Goal: Task Accomplishment & Management: Manage account settings

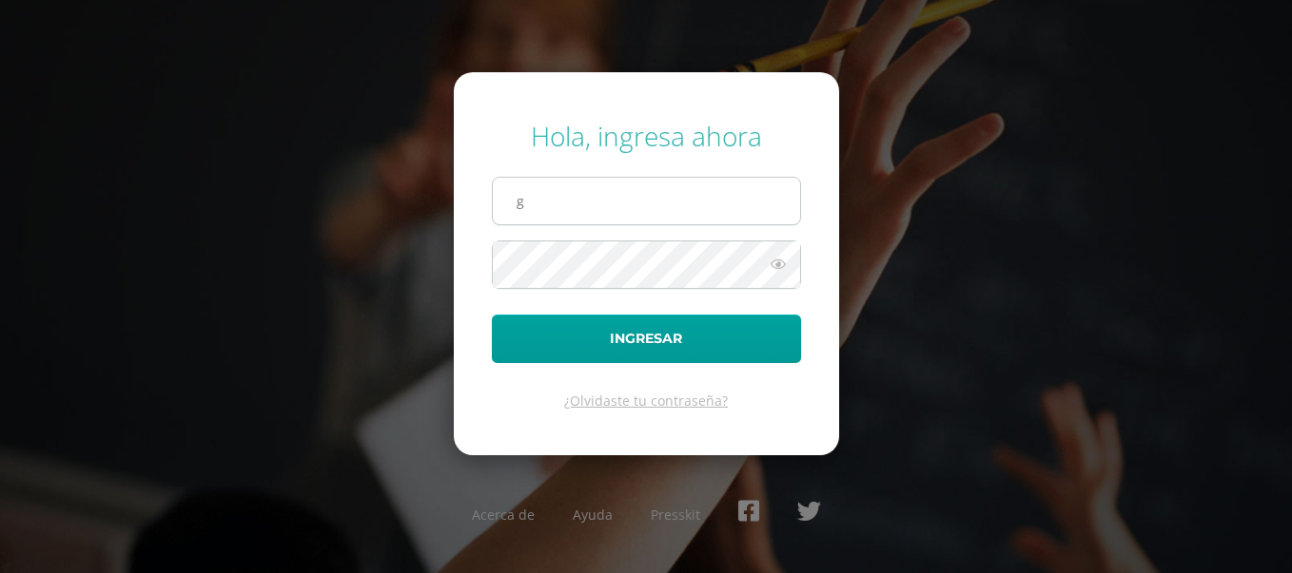
type input "[DOMAIN_NAME][EMAIL_ADDRESS][DOMAIN_NAME]"
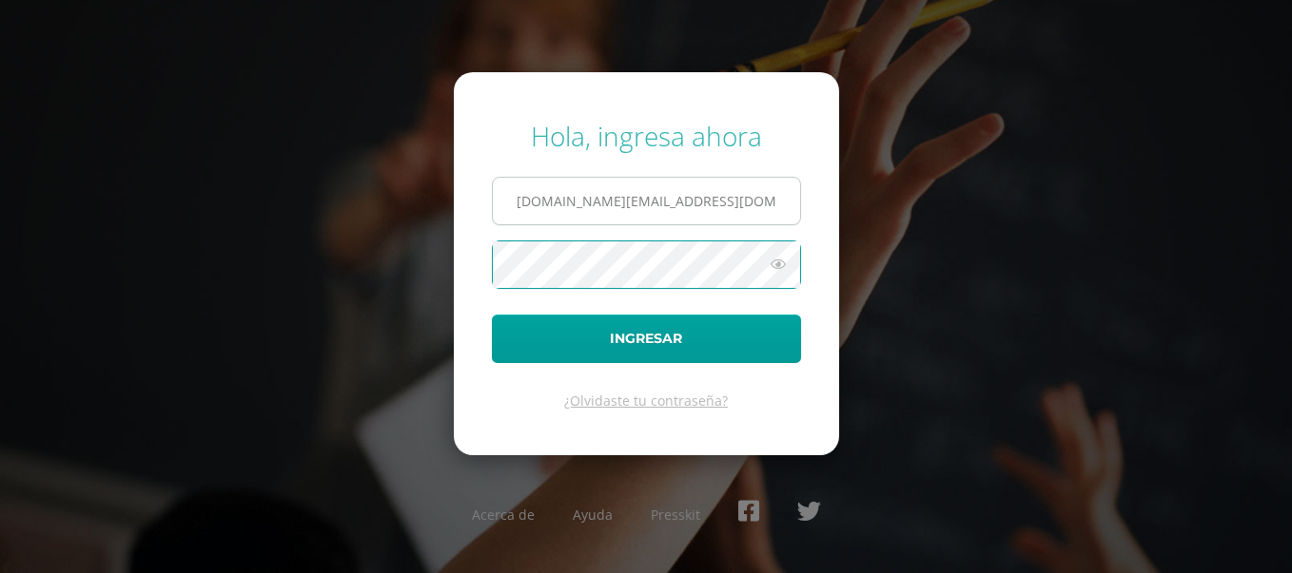
click at [492, 315] on button "Ingresar" at bounding box center [646, 339] width 309 height 49
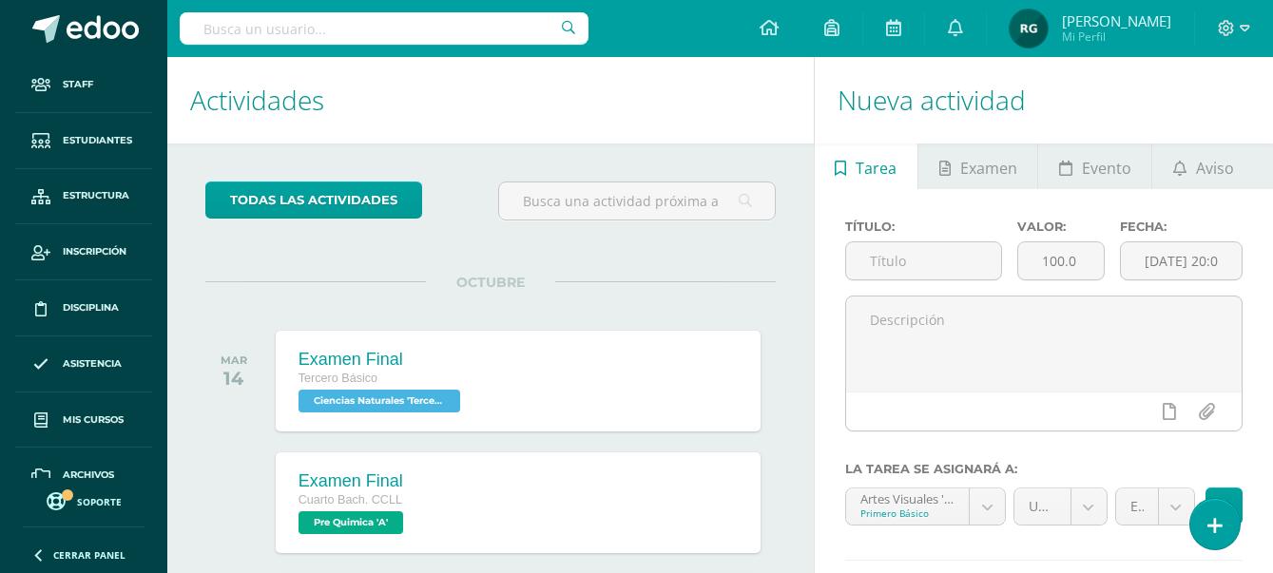
click at [271, 31] on input "text" at bounding box center [384, 28] width 409 height 32
type input "progrentis"
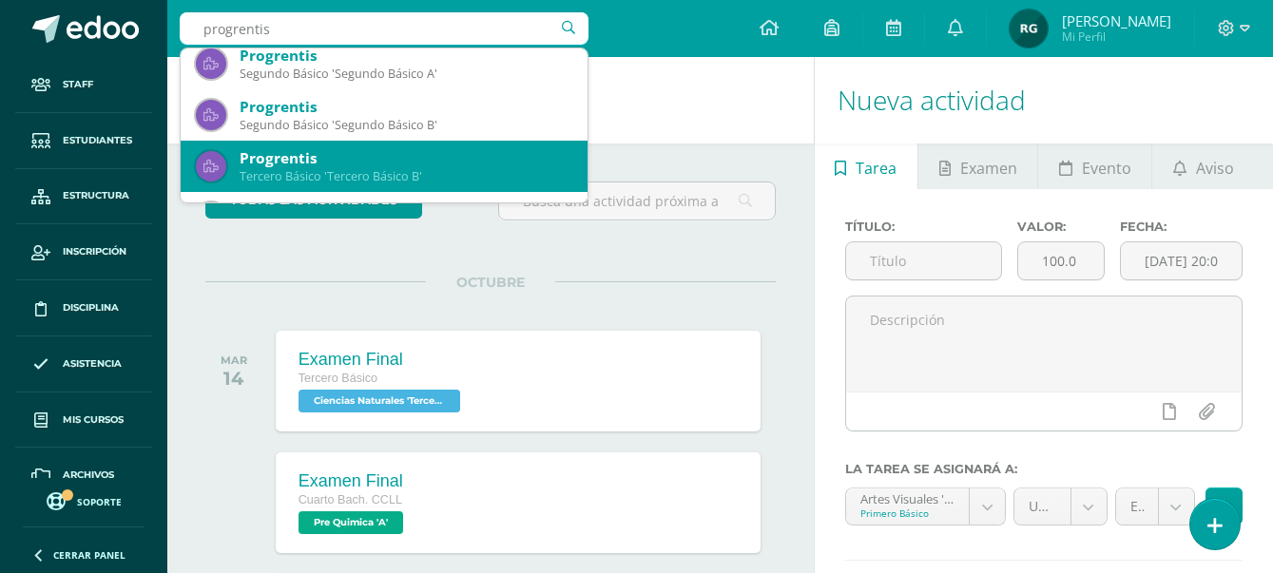
scroll to position [951, 0]
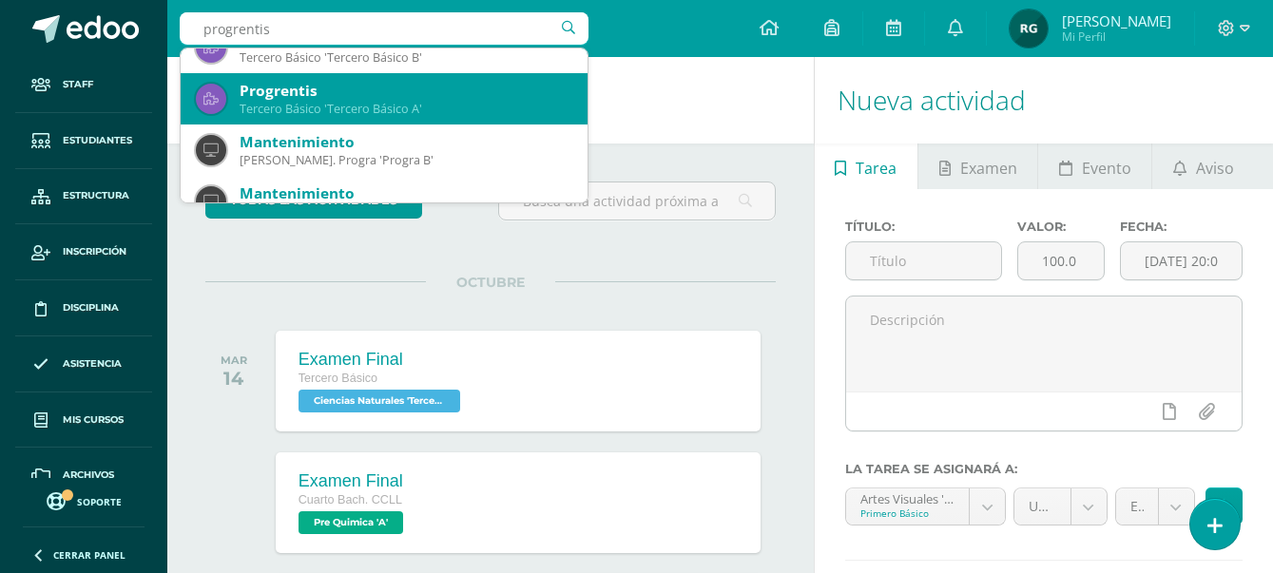
click at [426, 109] on div "Tercero Básico 'Tercero Básico A'" at bounding box center [406, 109] width 333 height 16
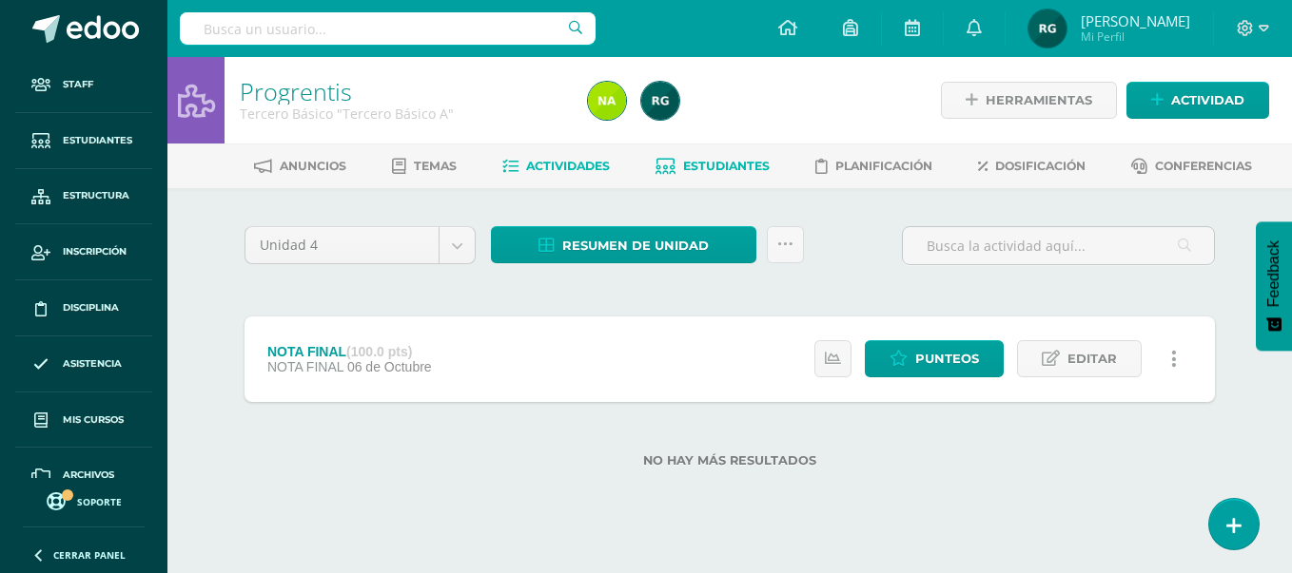
click at [714, 173] on span "Estudiantes" at bounding box center [726, 166] width 87 height 14
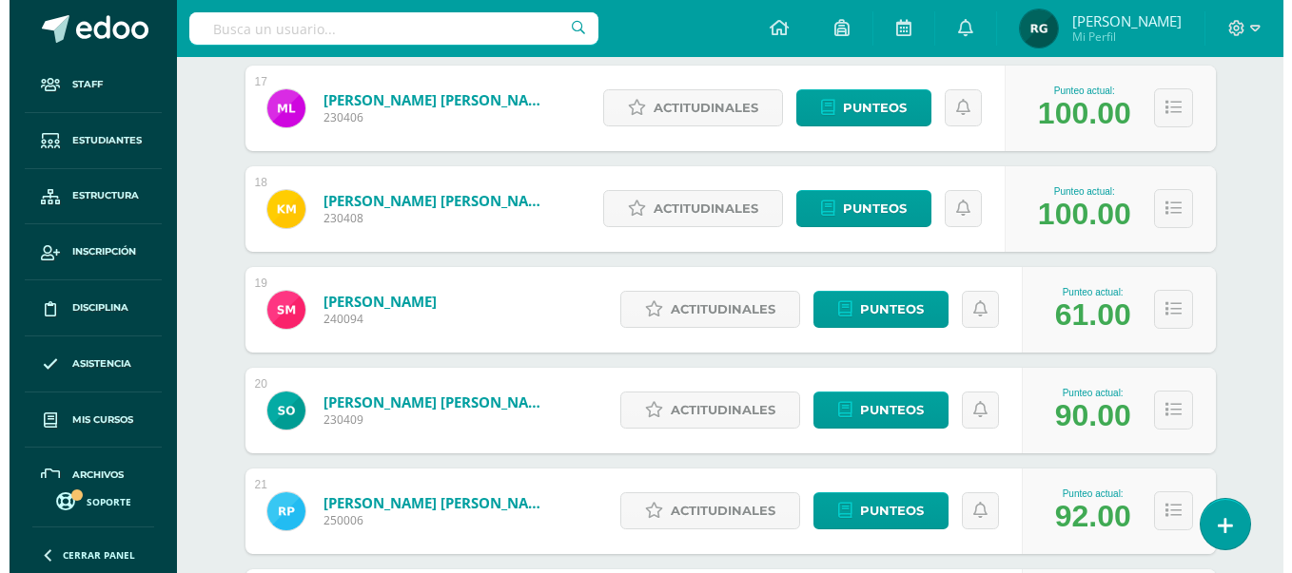
scroll to position [1604, 0]
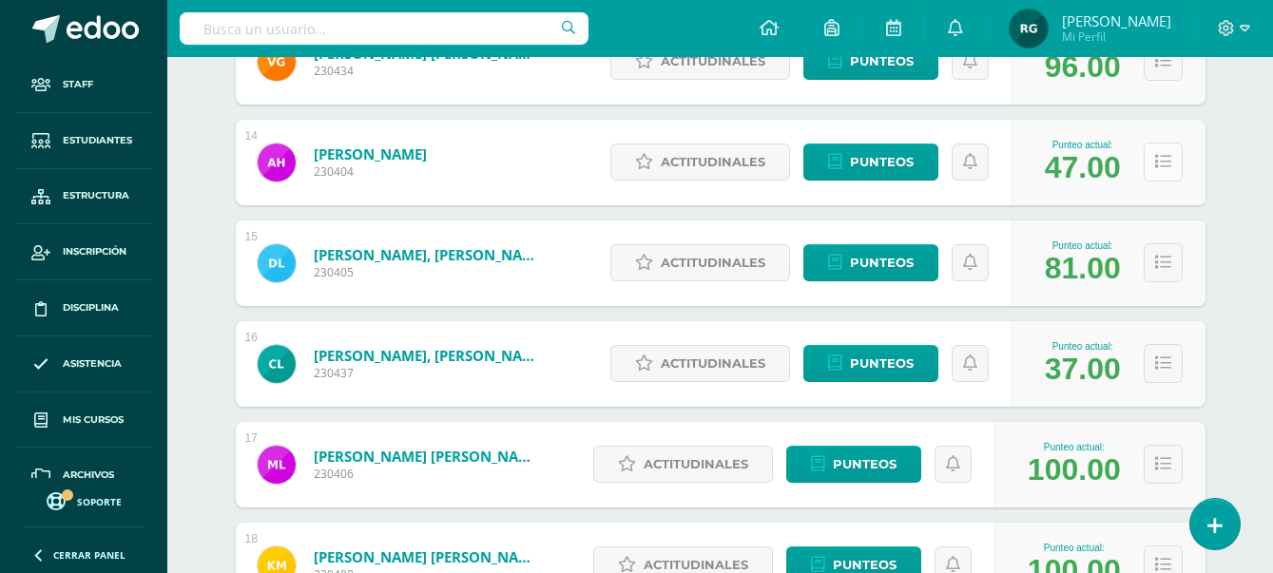
click at [1167, 177] on button at bounding box center [1163, 162] width 39 height 39
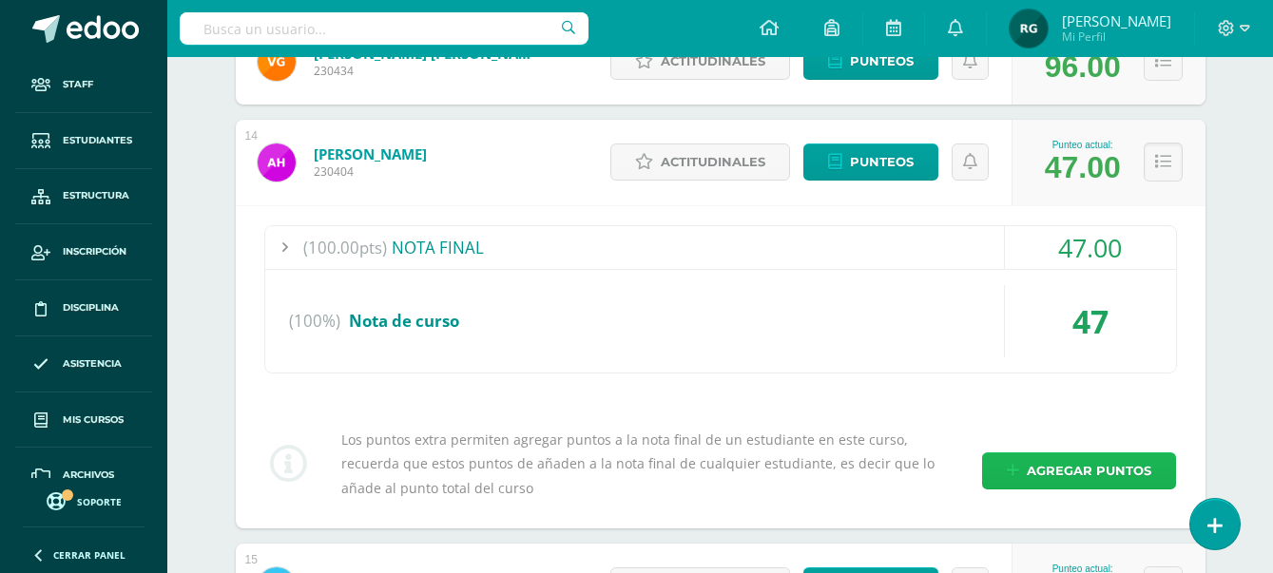
click at [1085, 472] on span "Agregar puntos" at bounding box center [1089, 471] width 125 height 35
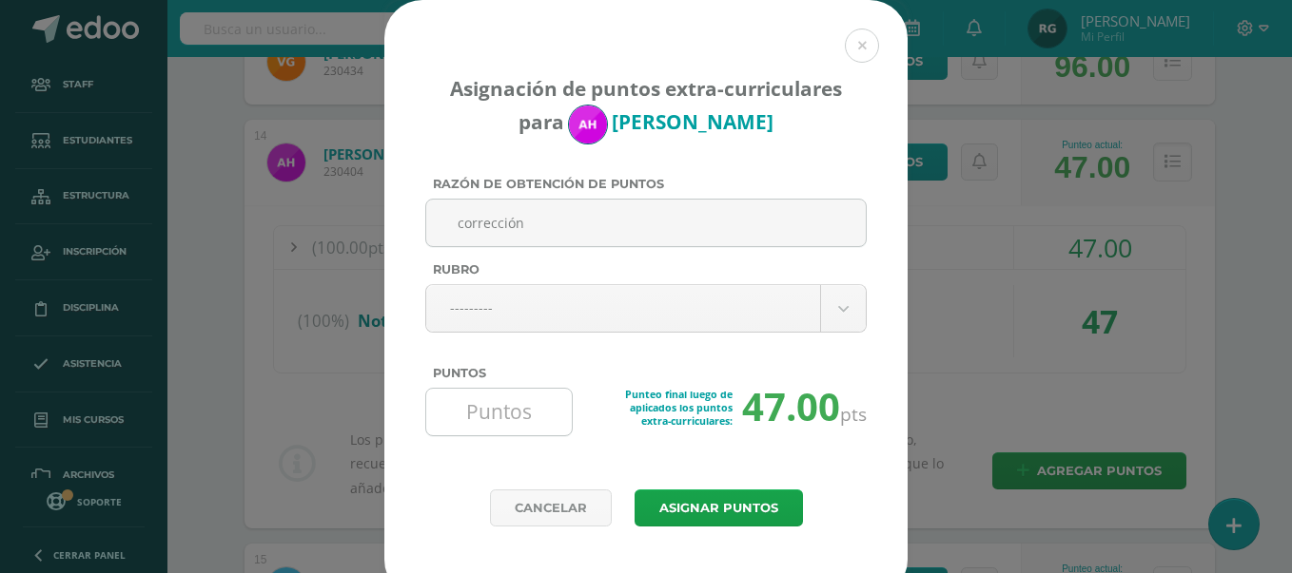
type input "corrección"
click at [479, 410] on input "Puntos" at bounding box center [499, 412] width 130 height 47
type input "20"
click at [763, 508] on button "Asignar puntos" at bounding box center [718, 508] width 168 height 37
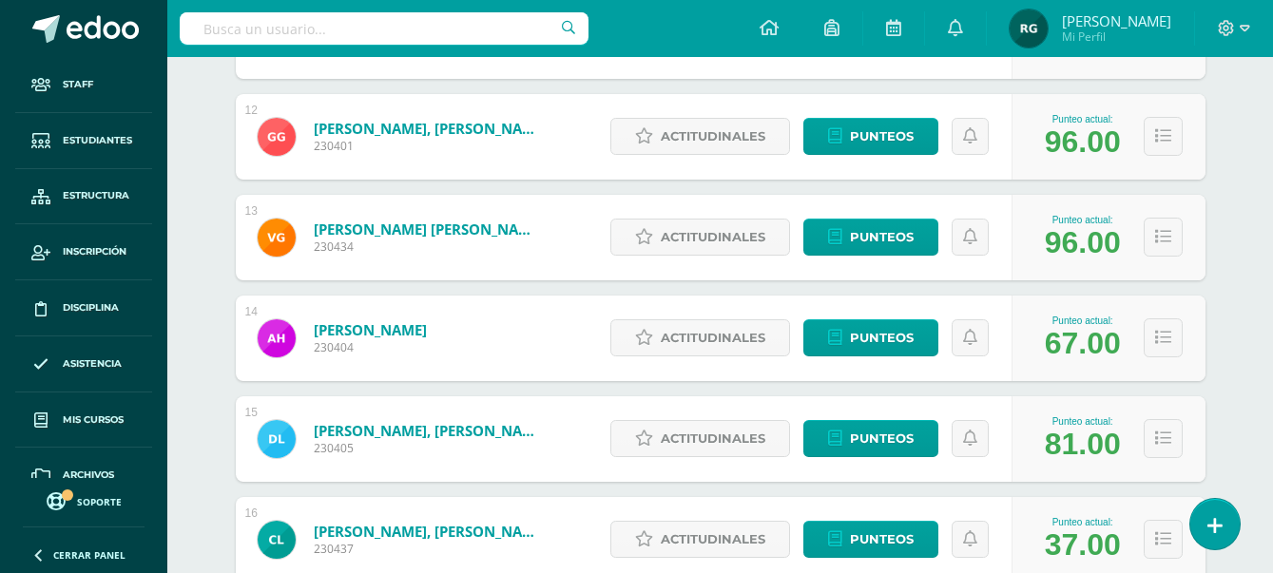
scroll to position [1547, 0]
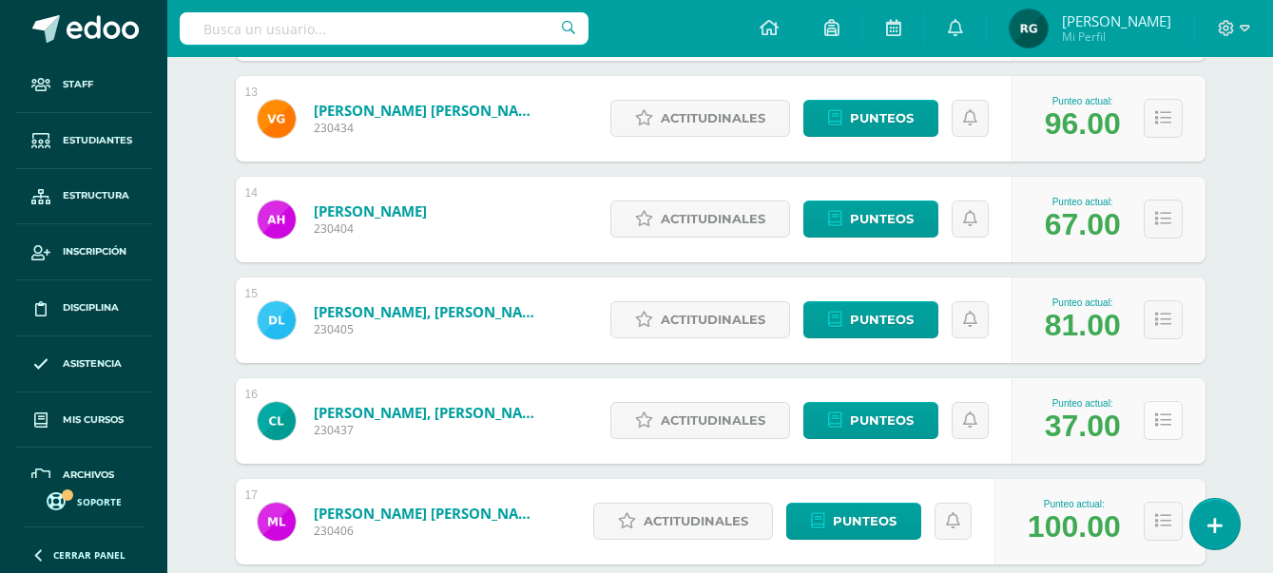
click at [1161, 431] on button at bounding box center [1163, 420] width 39 height 39
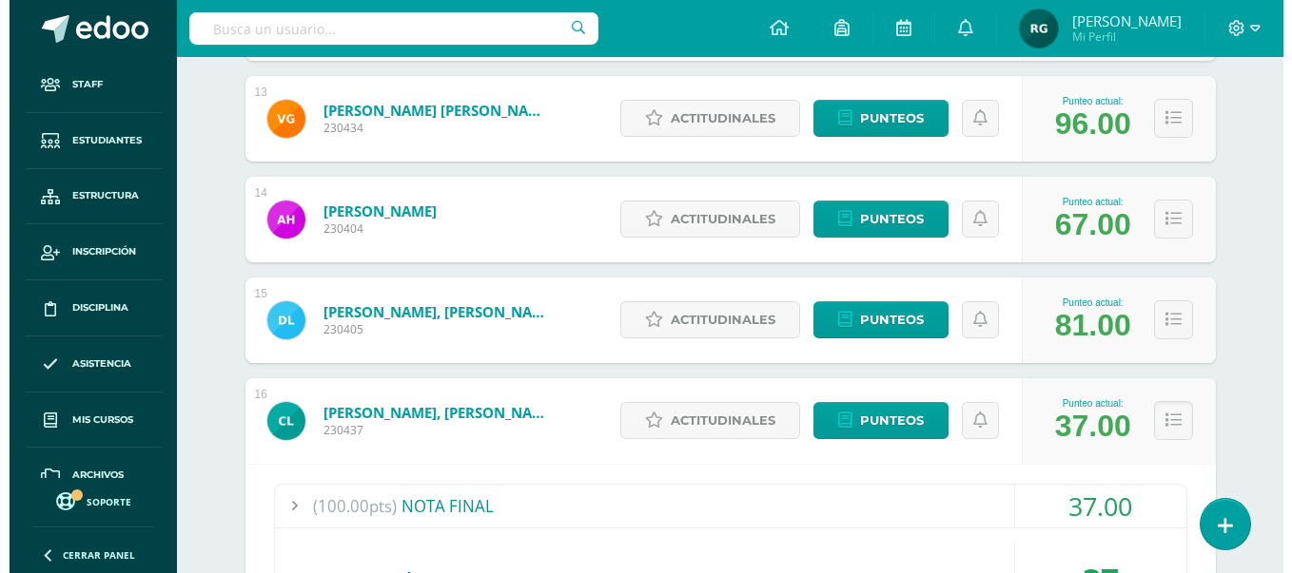
scroll to position [1785, 0]
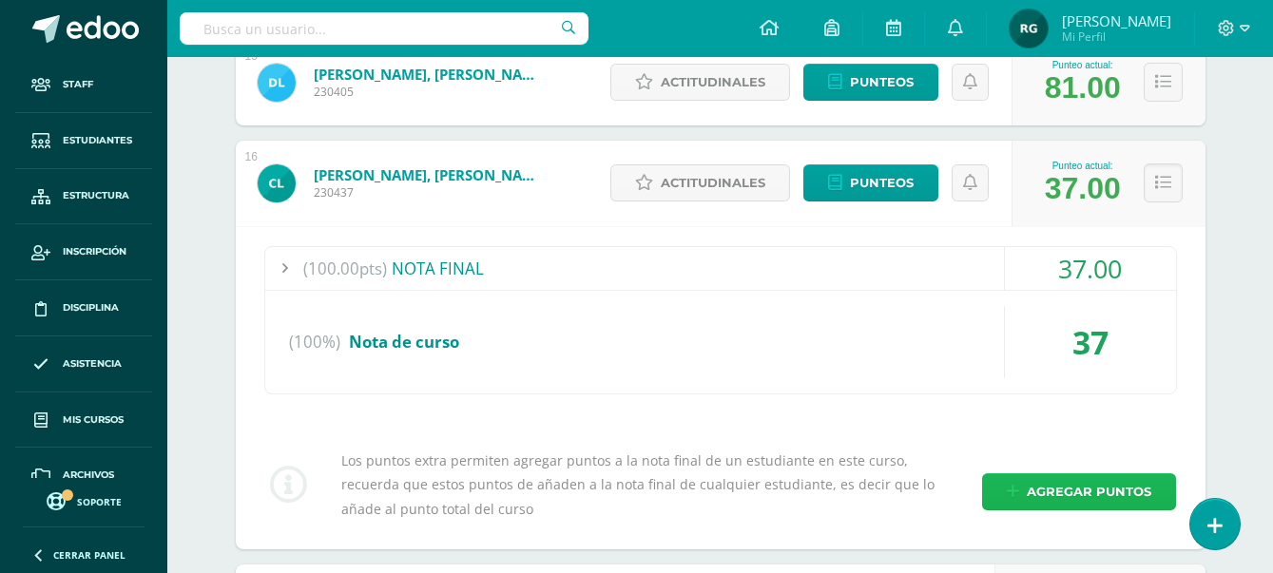
click at [1090, 497] on span "Agregar puntos" at bounding box center [1089, 492] width 125 height 35
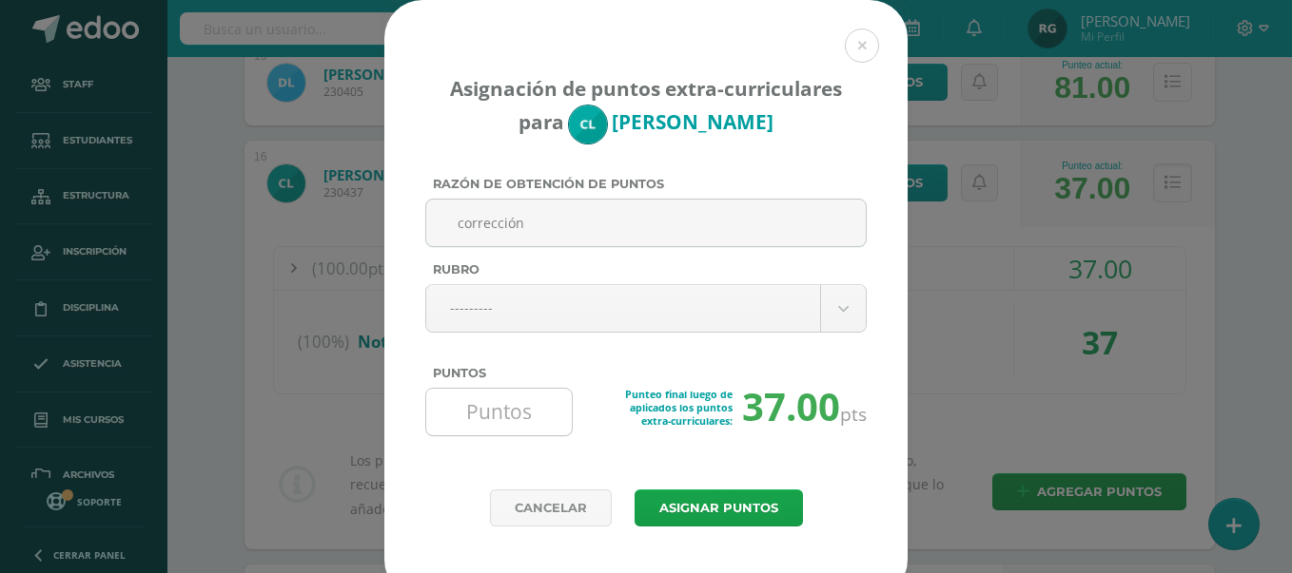
type input "corrección"
click at [531, 427] on input "Puntos" at bounding box center [499, 412] width 130 height 47
type input "25"
click at [741, 515] on button "Asignar puntos" at bounding box center [718, 508] width 168 height 37
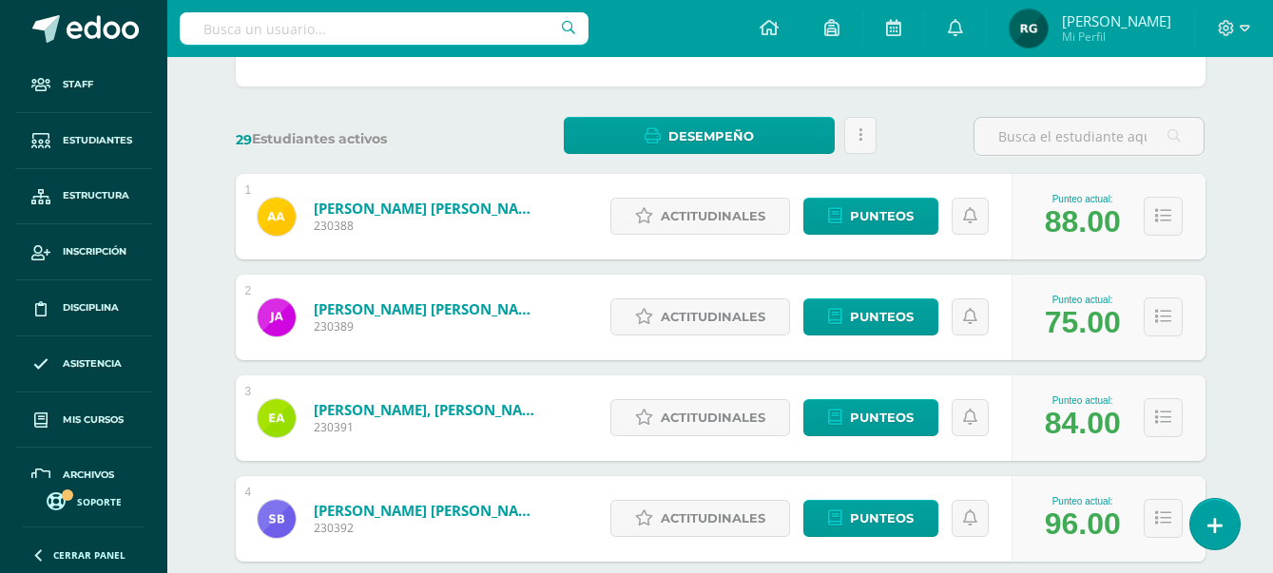
scroll to position [121, 0]
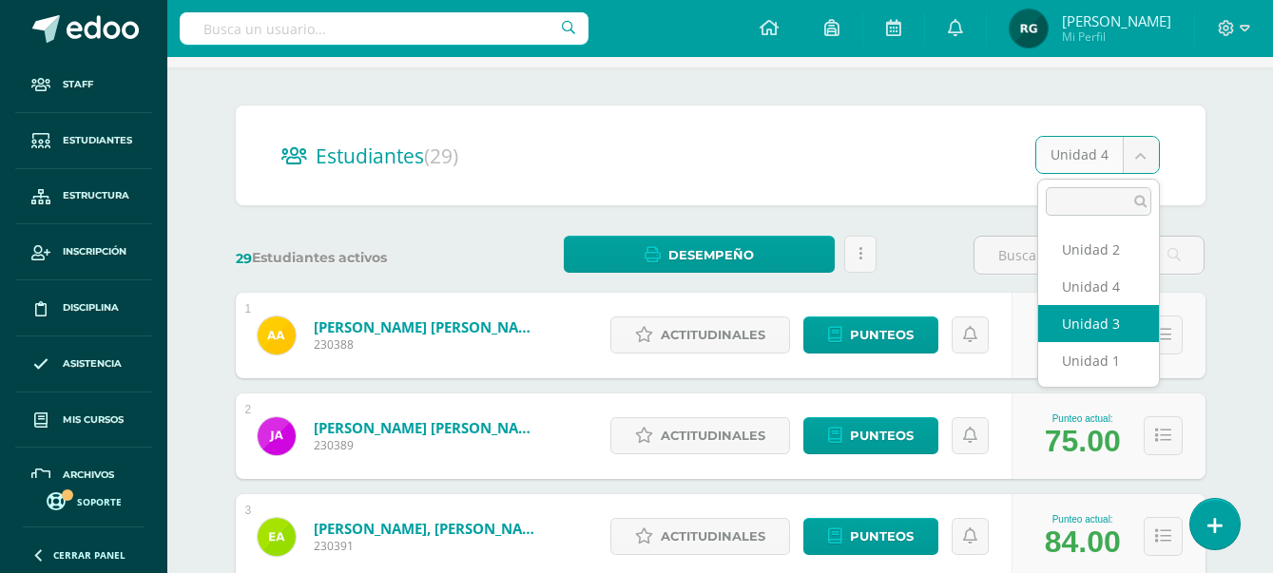
select select "/dashboard/teacher/section/2013/students/?unit=91531"
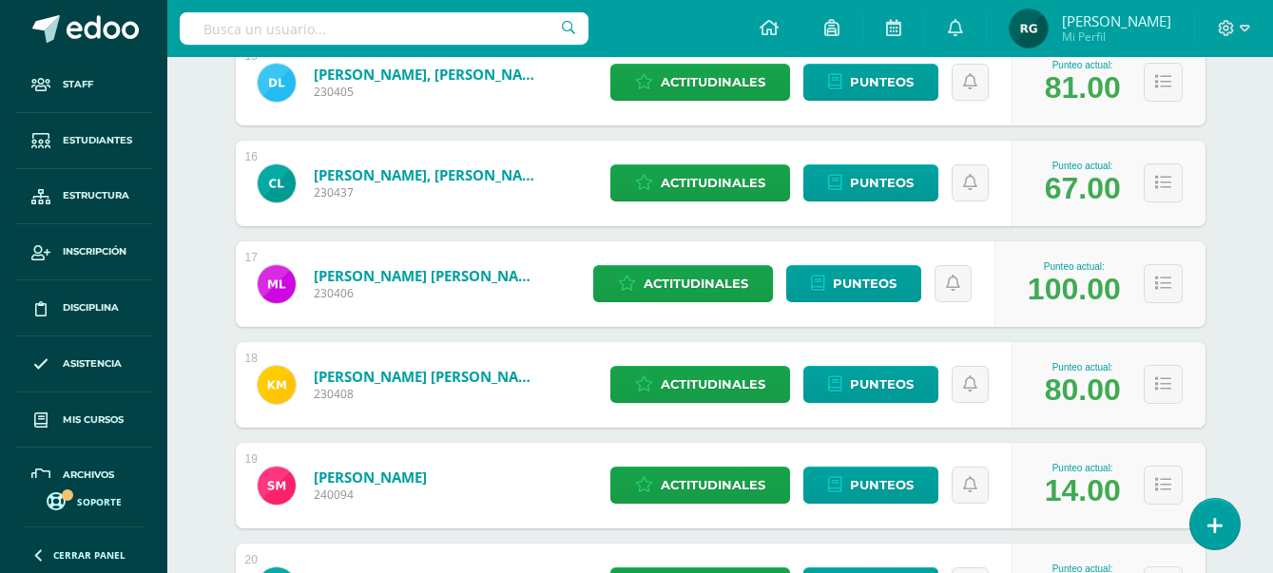
scroll to position [1904, 0]
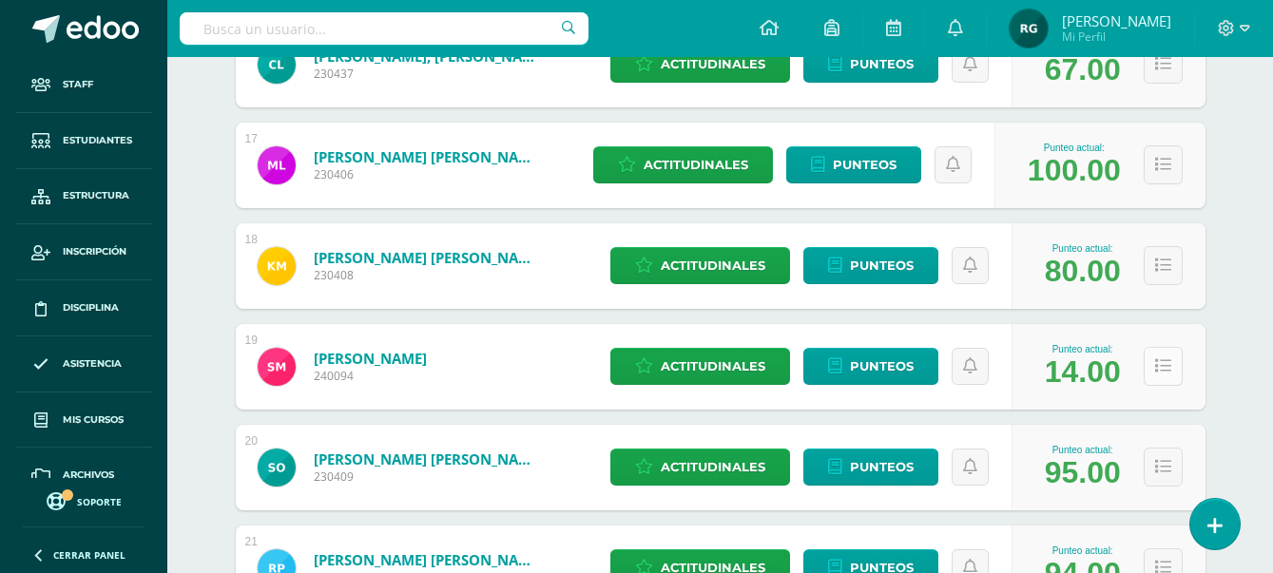
click at [1164, 379] on button at bounding box center [1163, 366] width 39 height 39
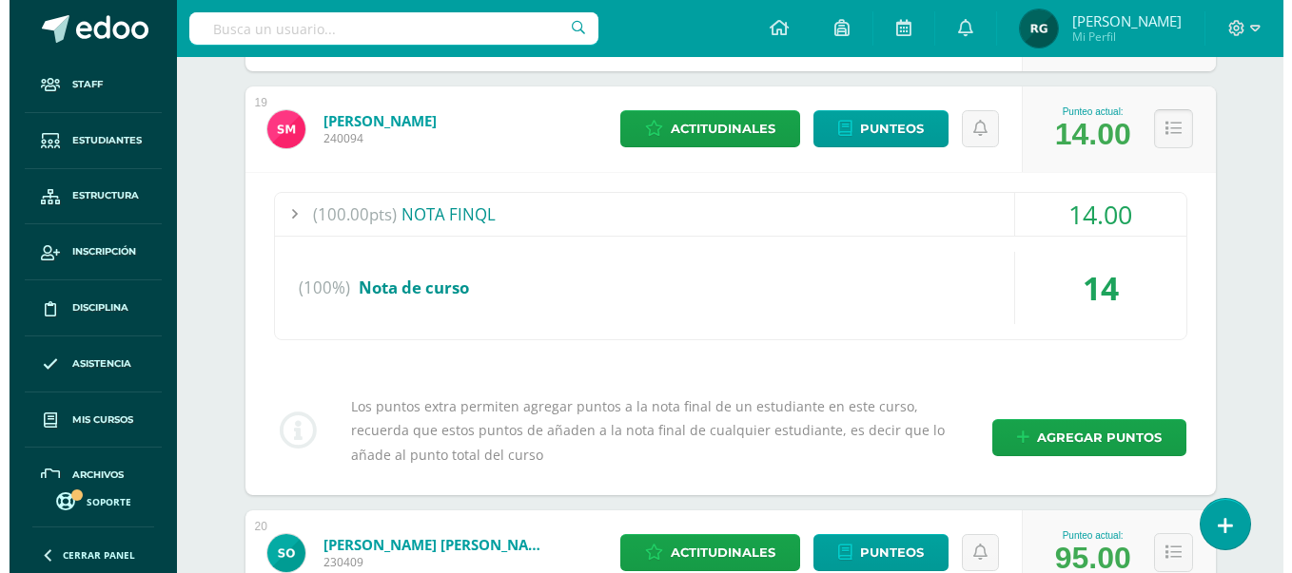
scroll to position [2261, 0]
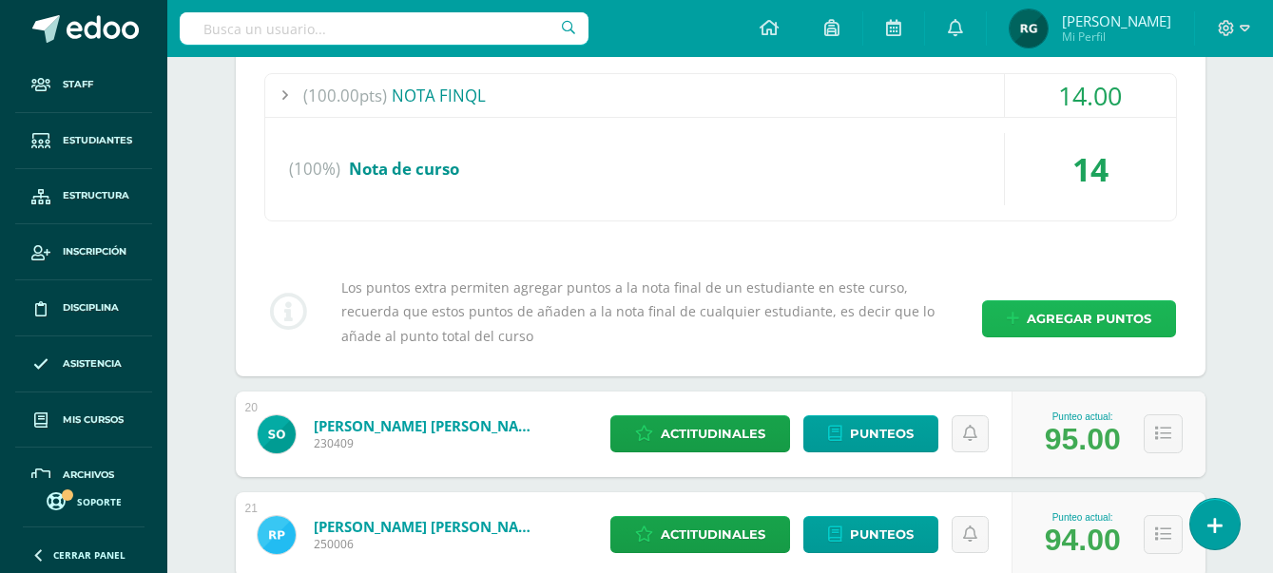
click at [1119, 315] on span "Agregar puntos" at bounding box center [1089, 318] width 125 height 35
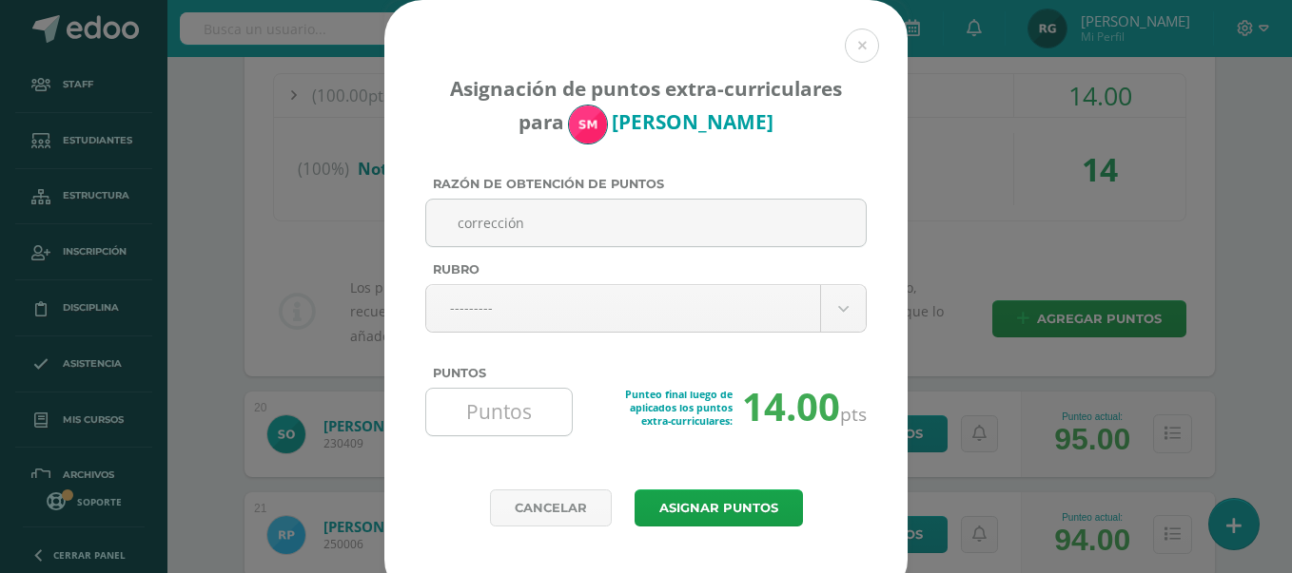
type input "corrección"
click at [496, 409] on input "Puntos" at bounding box center [499, 412] width 130 height 47
type input "50"
click at [729, 515] on button "Asignar puntos" at bounding box center [718, 508] width 168 height 37
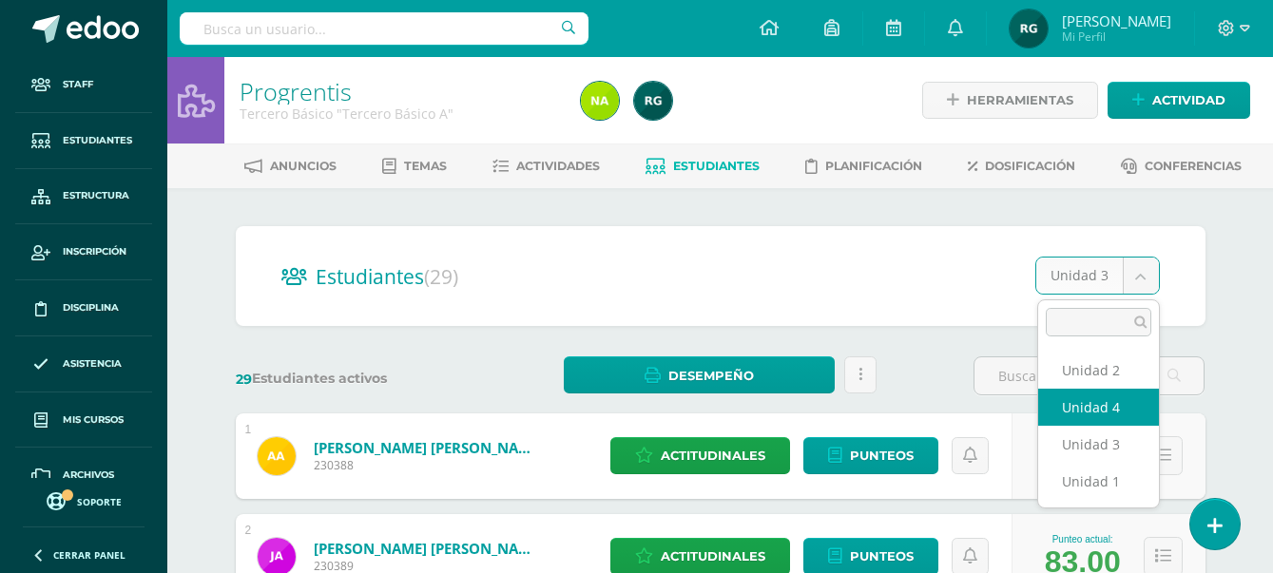
select select "/dashboard/teacher/section/2013/students/?unit=91532"
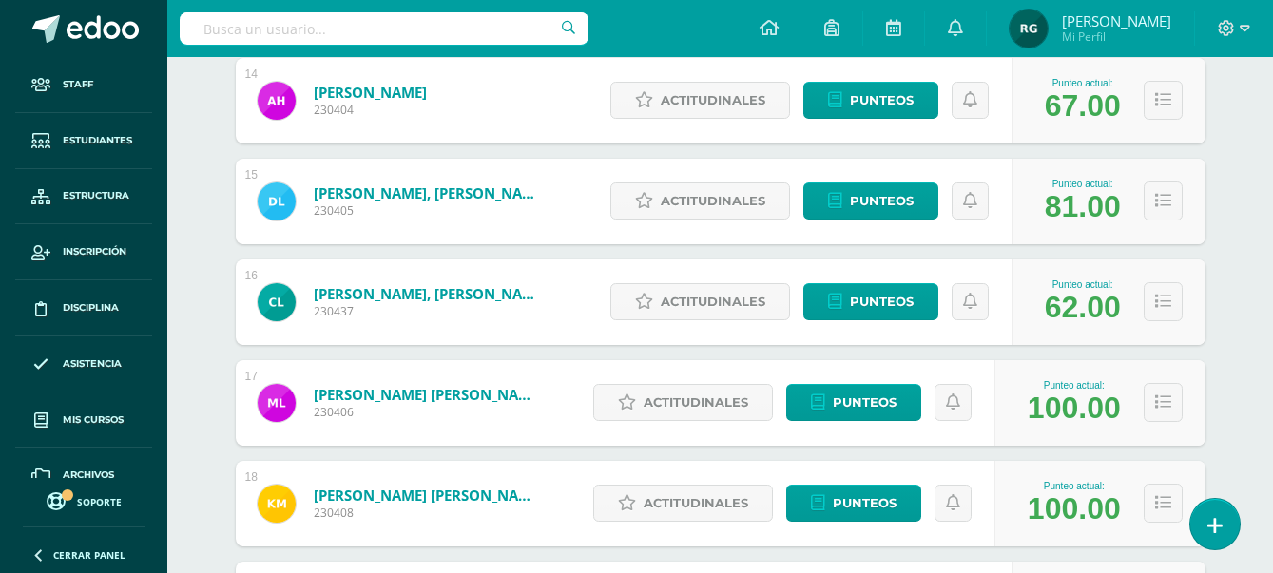
scroll to position [1904, 0]
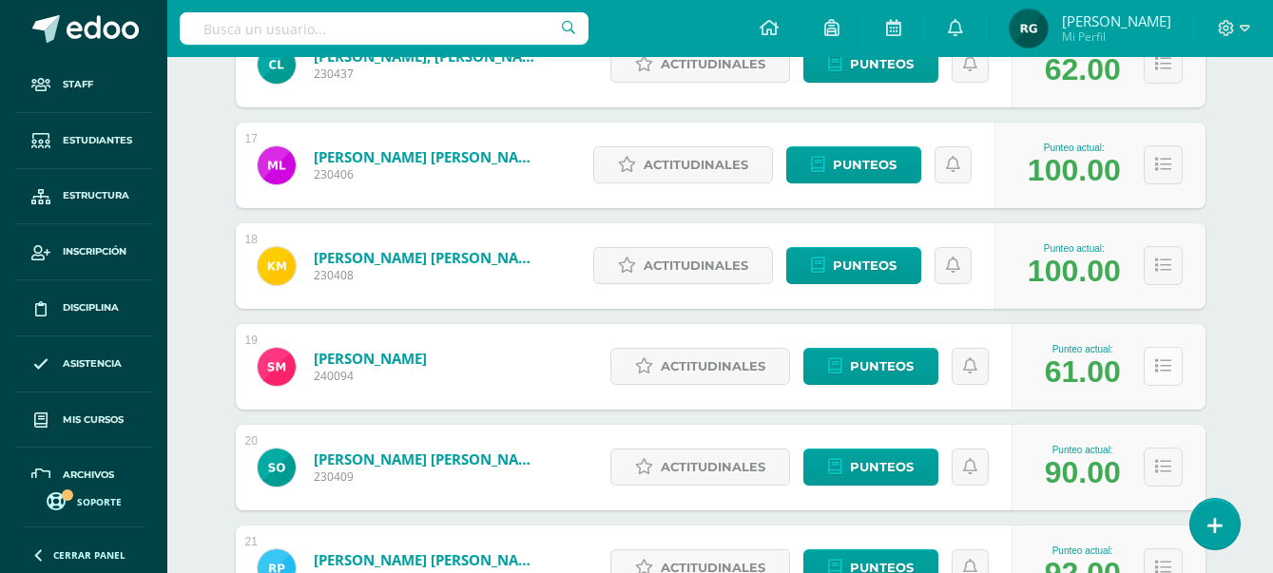
click at [1173, 368] on button at bounding box center [1163, 366] width 39 height 39
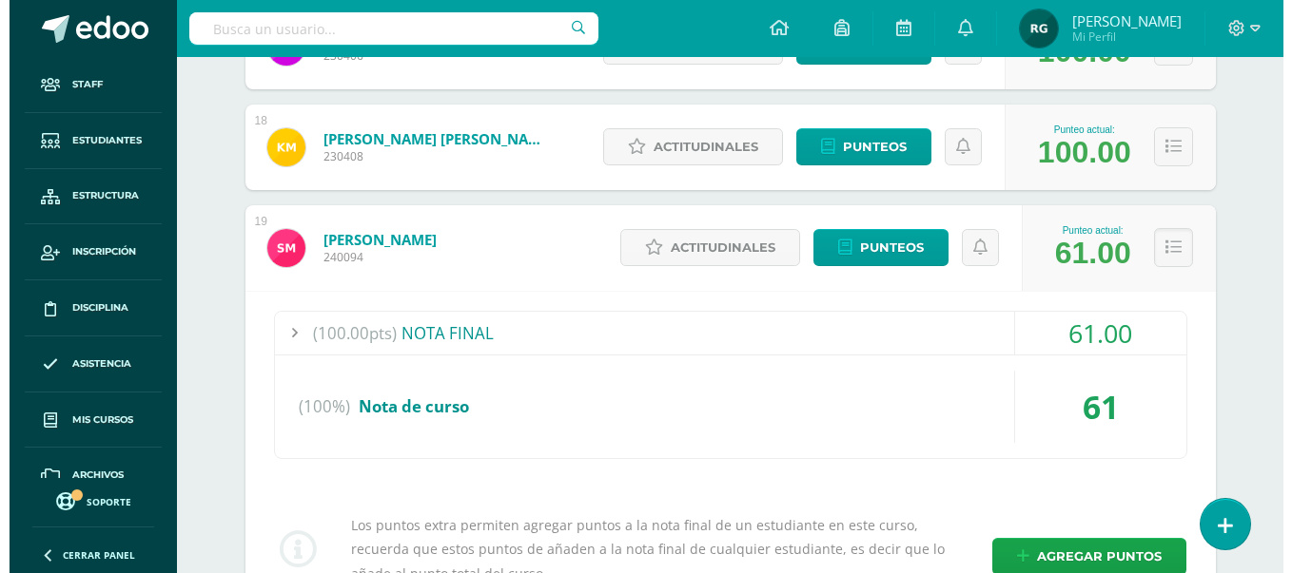
scroll to position [2142, 0]
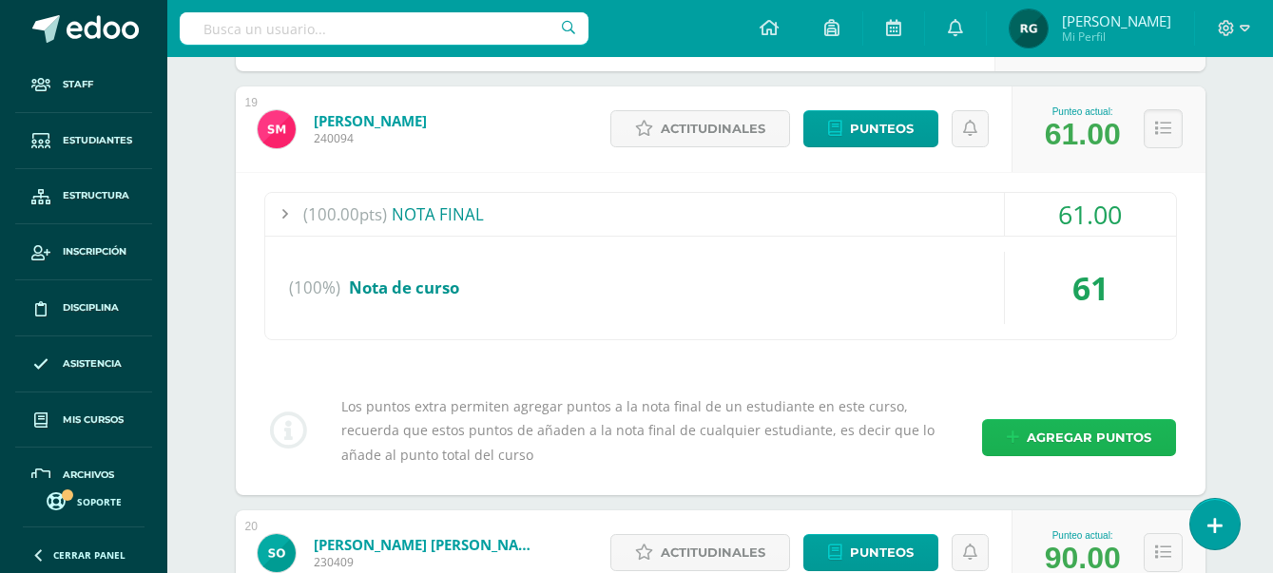
click at [1078, 441] on span "Agregar puntos" at bounding box center [1089, 437] width 125 height 35
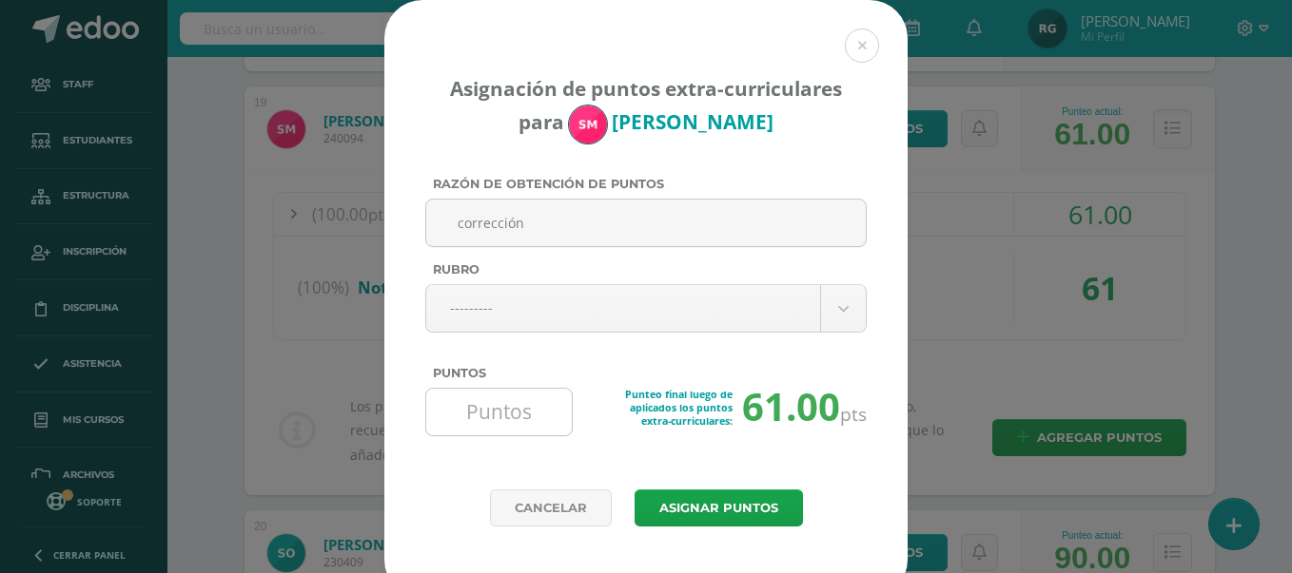
type input "corrección"
click at [496, 422] on input "Puntos" at bounding box center [499, 412] width 130 height 47
type input "6"
click at [651, 511] on button "Asignar puntos" at bounding box center [718, 508] width 168 height 37
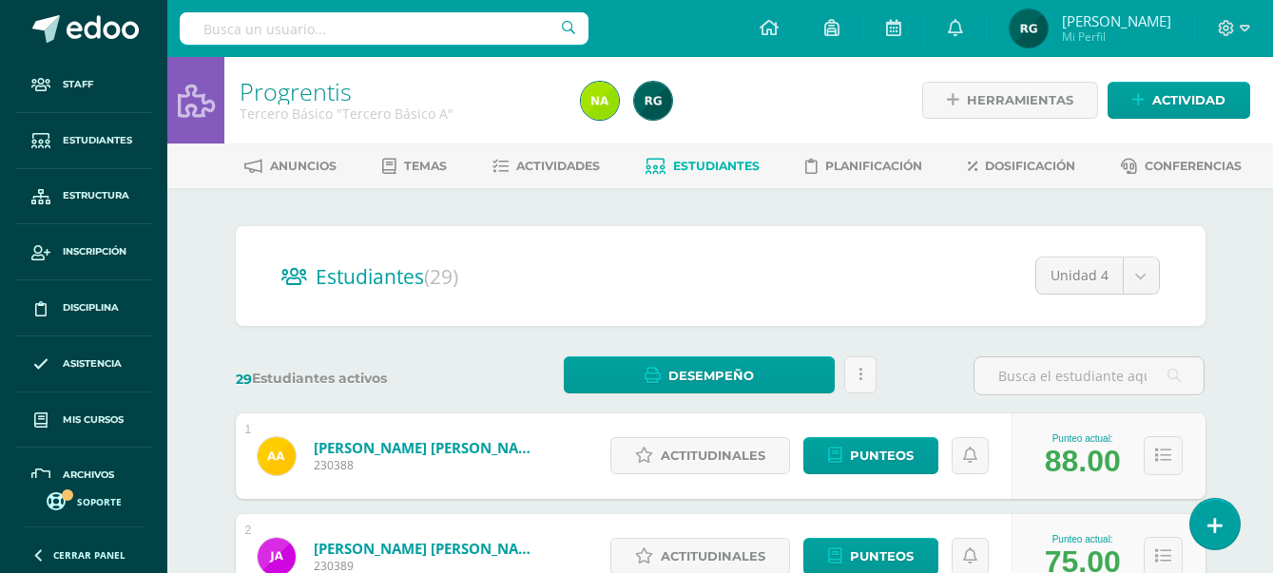
click at [342, 27] on input "text" at bounding box center [384, 28] width 409 height 32
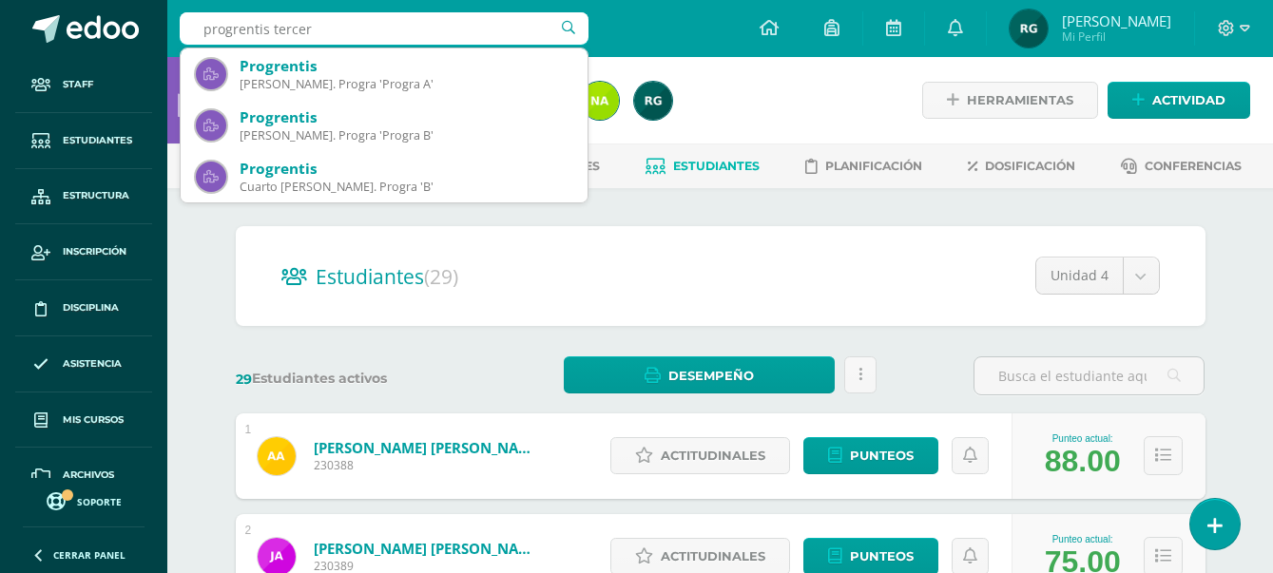
type input "progrentis tercero"
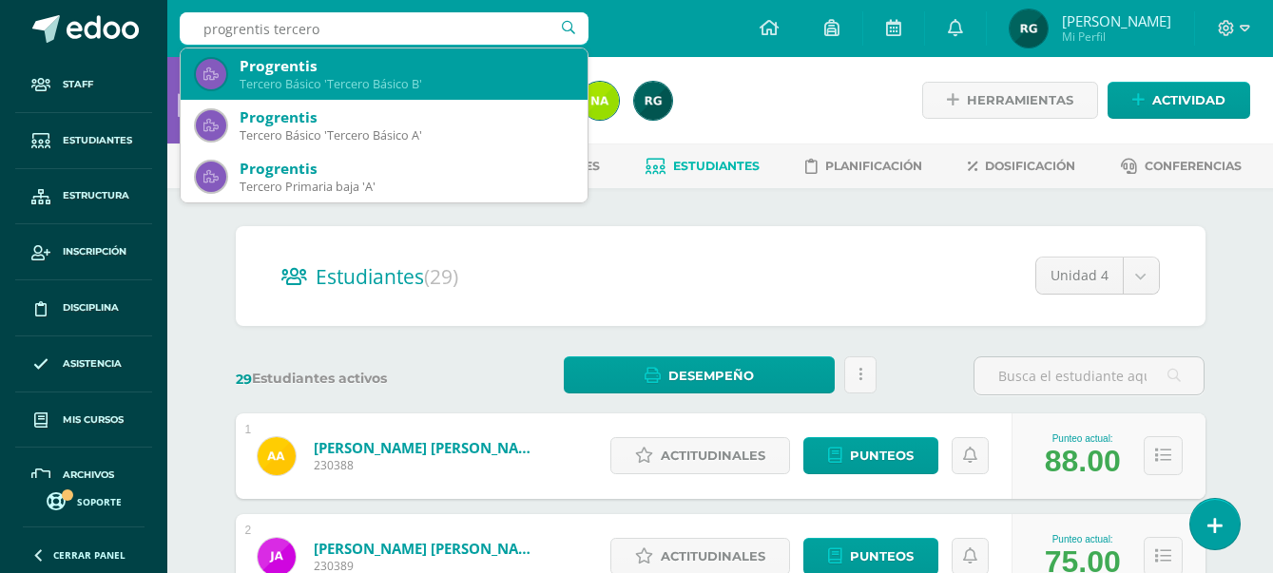
click at [437, 84] on div "Tercero Básico 'Tercero Básico B'" at bounding box center [406, 84] width 333 height 16
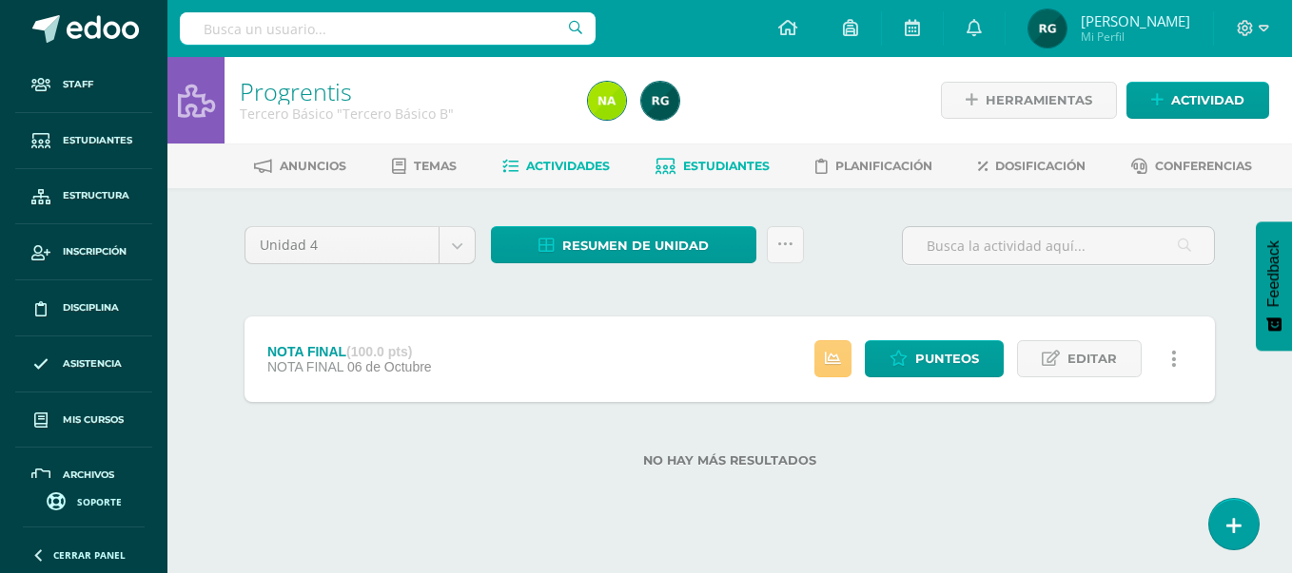
click at [733, 163] on span "Estudiantes" at bounding box center [726, 166] width 87 height 14
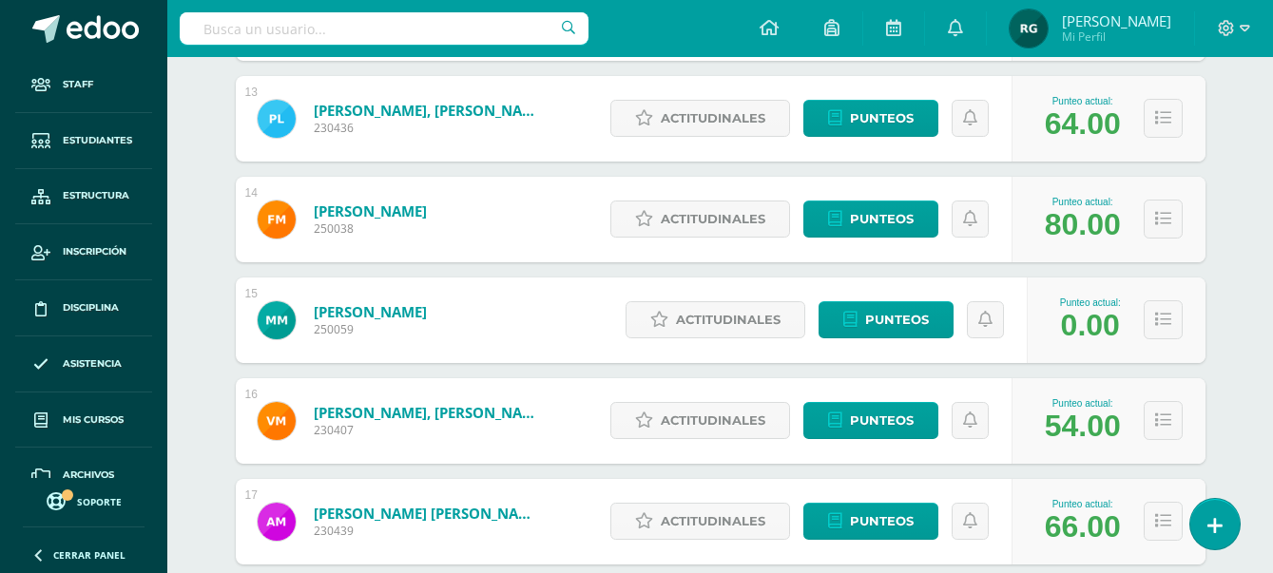
scroll to position [1961, 0]
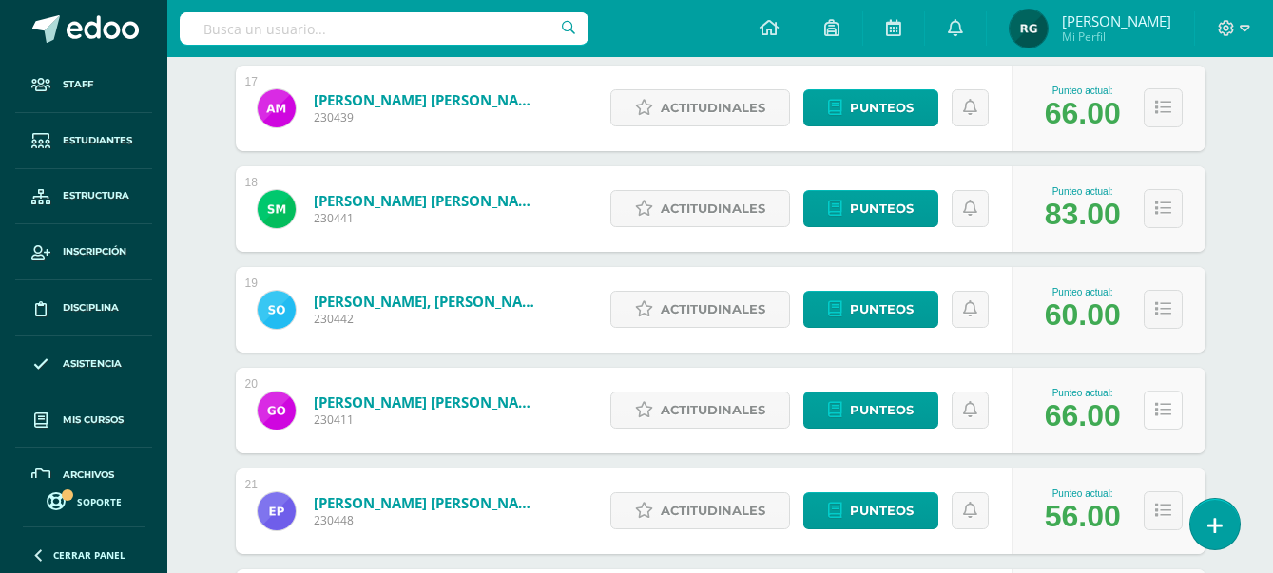
click at [1163, 420] on button at bounding box center [1163, 410] width 39 height 39
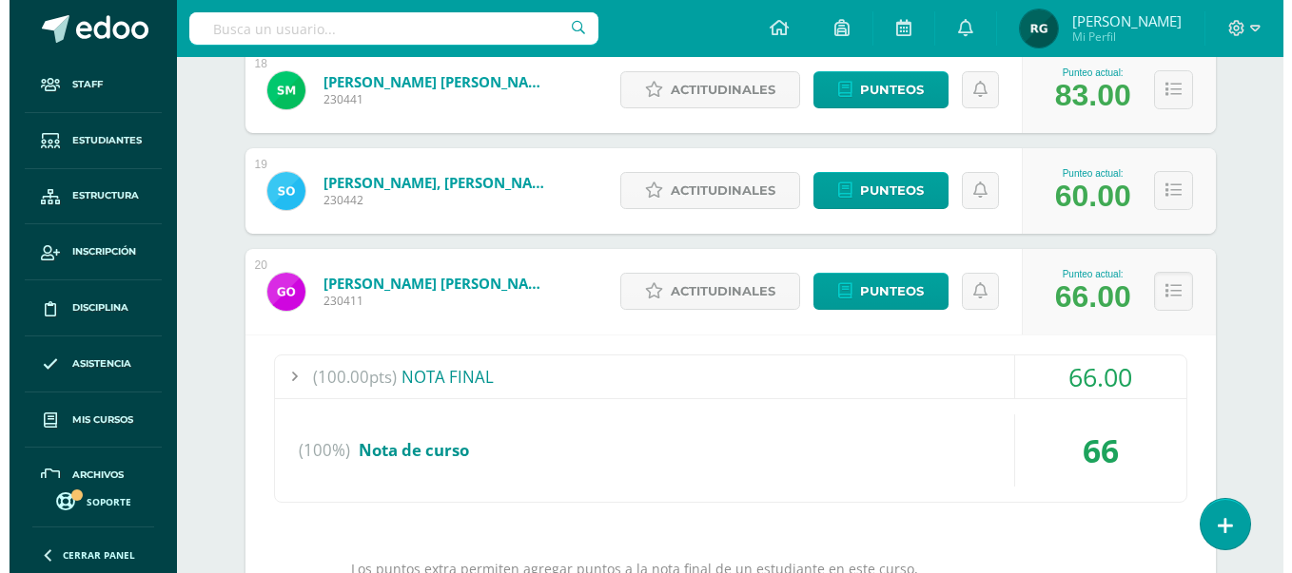
scroll to position [2199, 0]
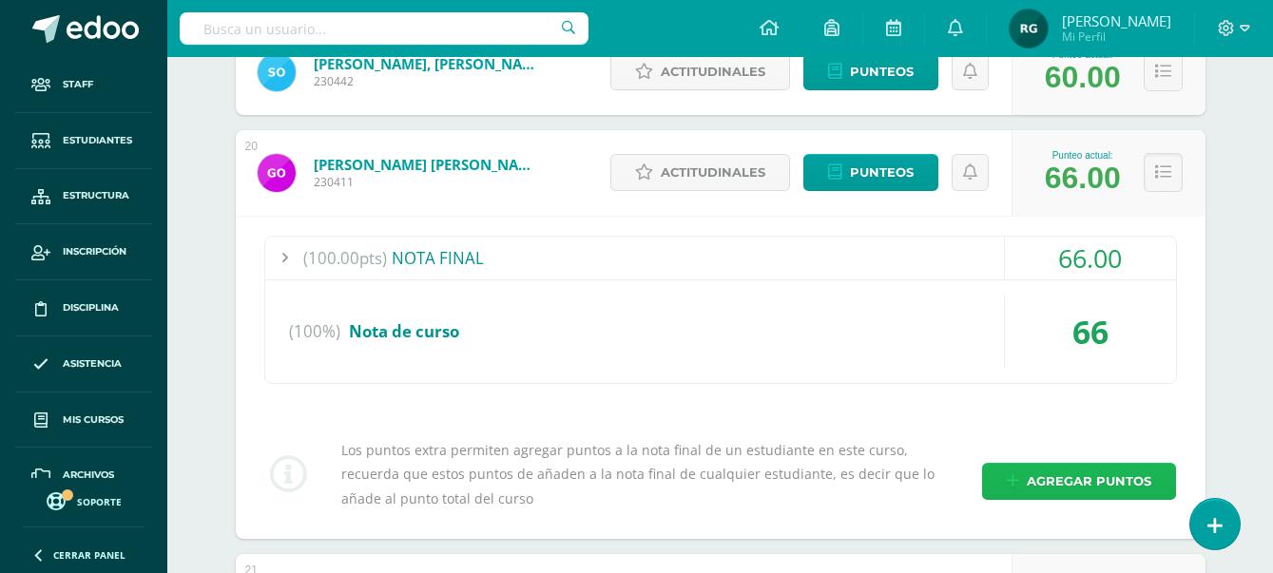
click at [1074, 476] on span "Agregar puntos" at bounding box center [1089, 481] width 125 height 35
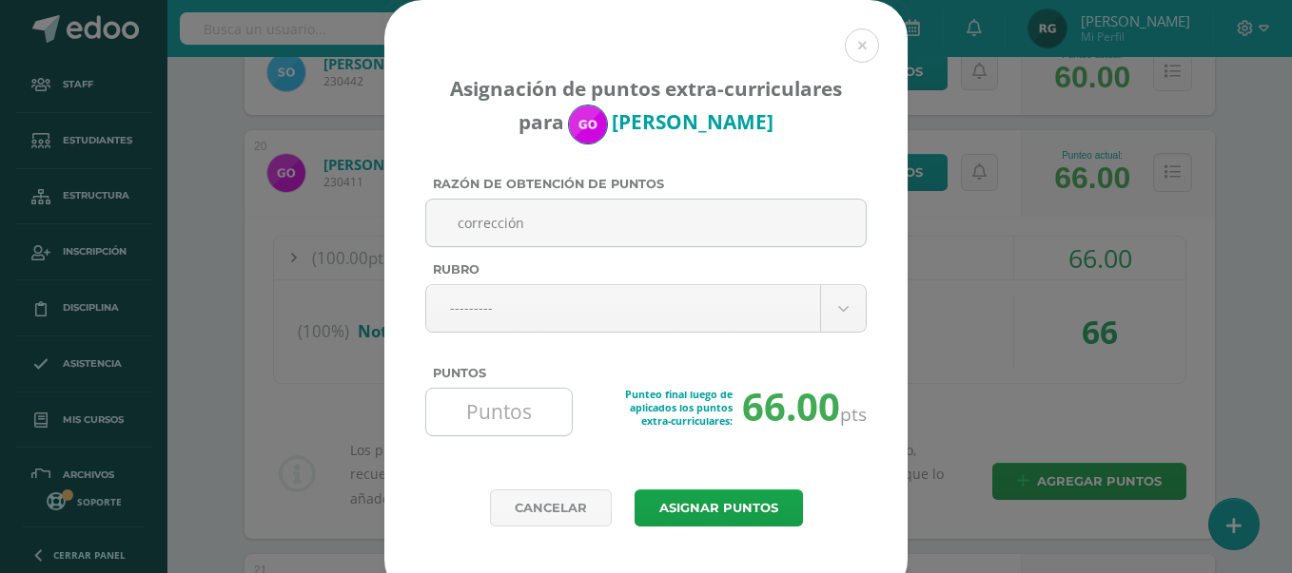
type input "corrección"
click at [503, 403] on input "Puntos" at bounding box center [499, 412] width 130 height 47
type input "4"
click at [729, 505] on button "Asignar puntos" at bounding box center [718, 508] width 168 height 37
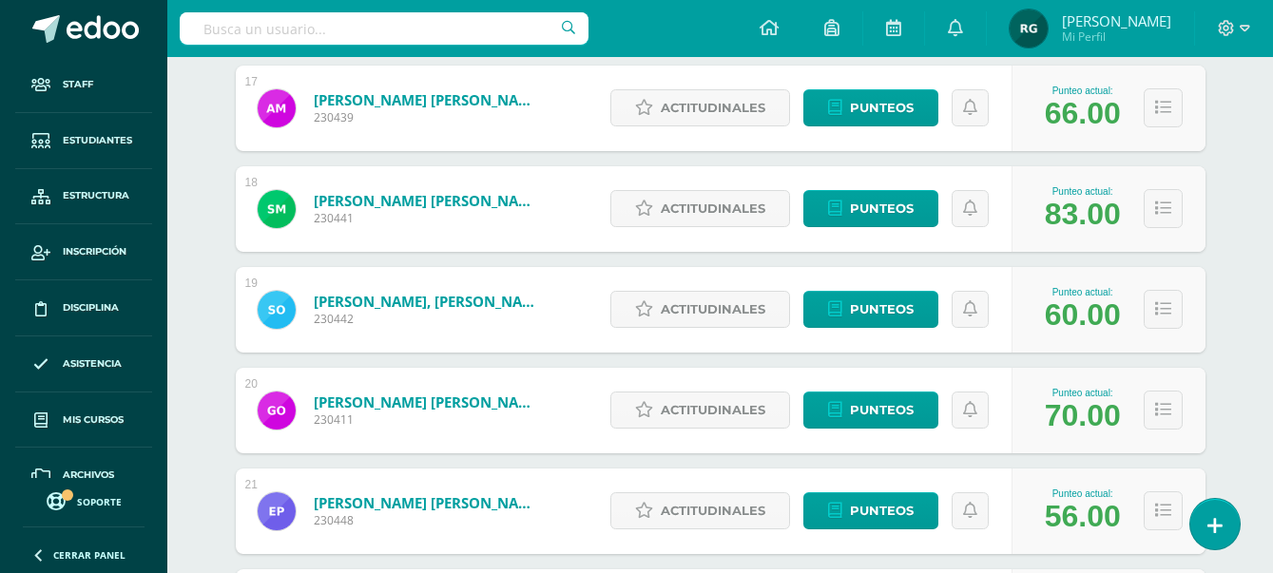
scroll to position [2199, 0]
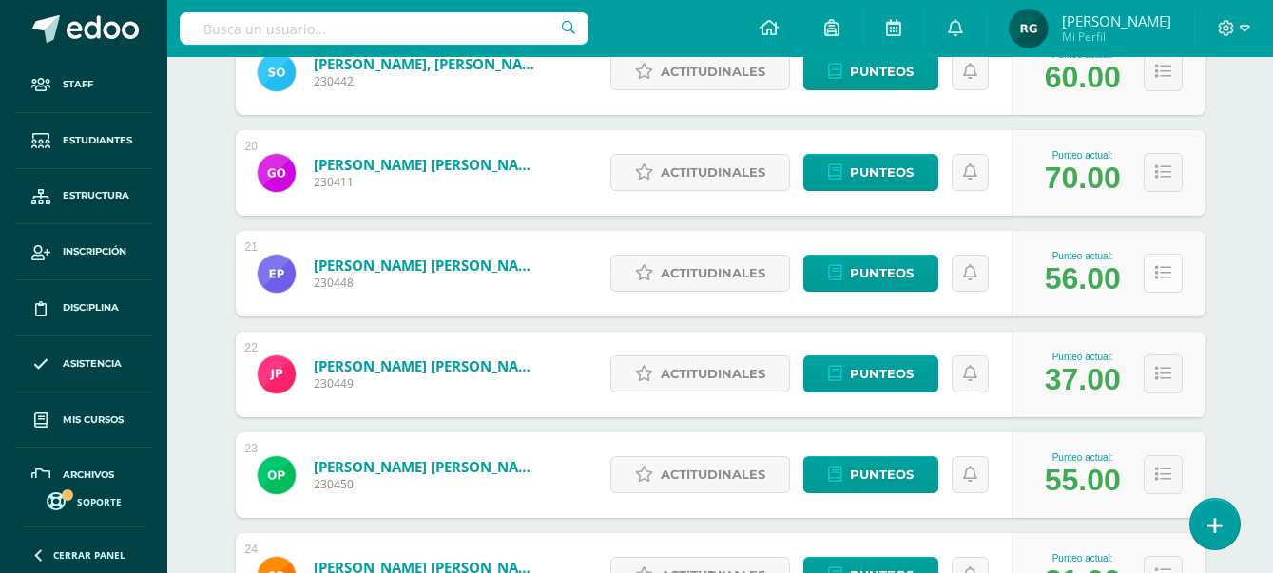
click at [1165, 282] on button at bounding box center [1163, 273] width 39 height 39
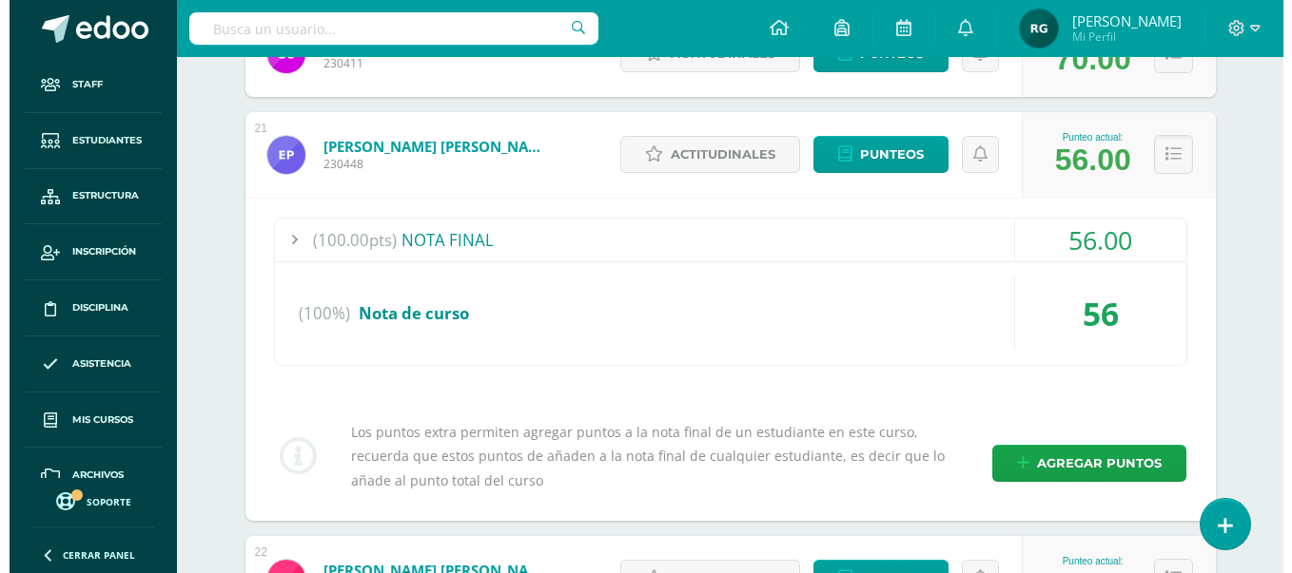
scroll to position [2437, 0]
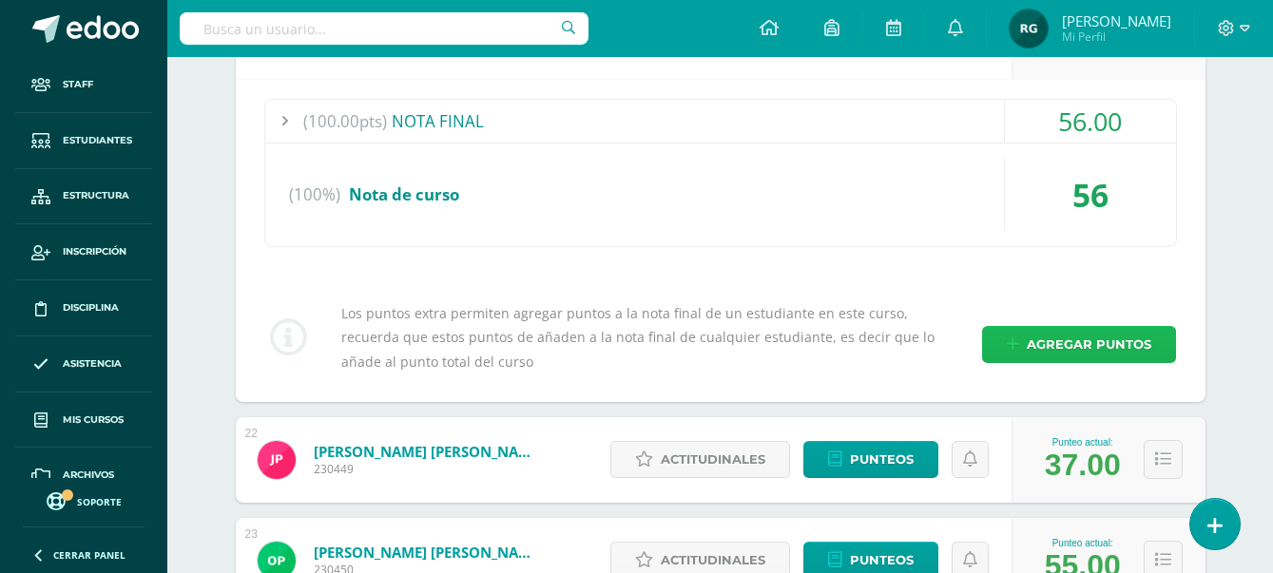
click at [1070, 350] on span "Agregar puntos" at bounding box center [1089, 344] width 125 height 35
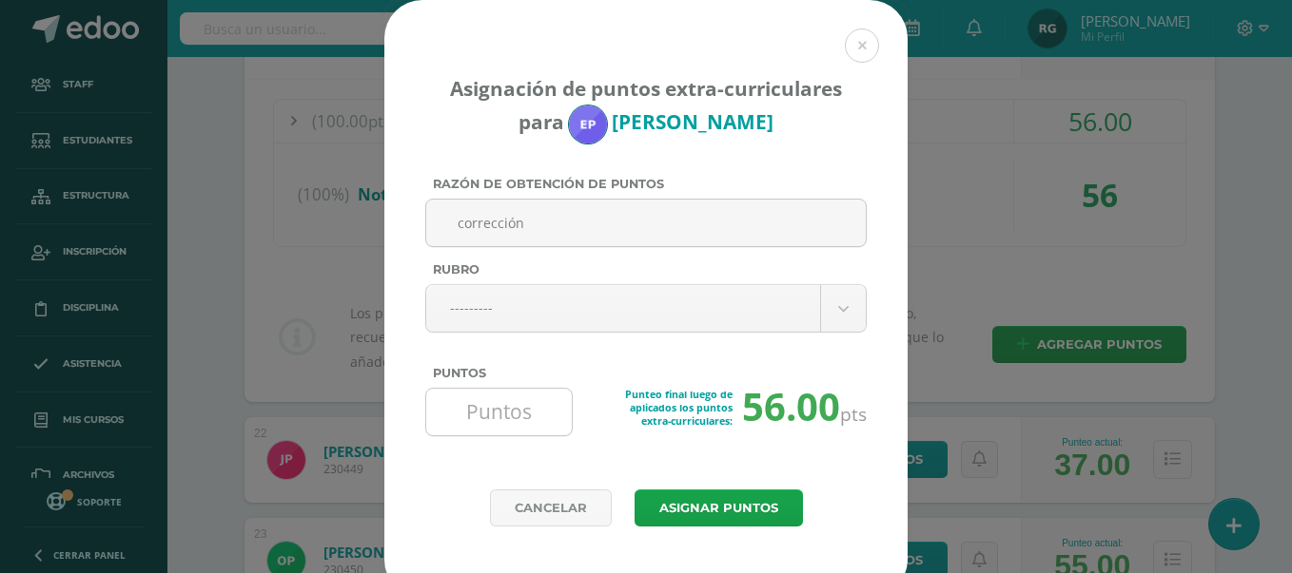
type input "corrección"
click at [476, 409] on input "Puntos" at bounding box center [499, 412] width 130 height 47
type input "8"
click at [714, 514] on button "Asignar puntos" at bounding box center [718, 508] width 168 height 37
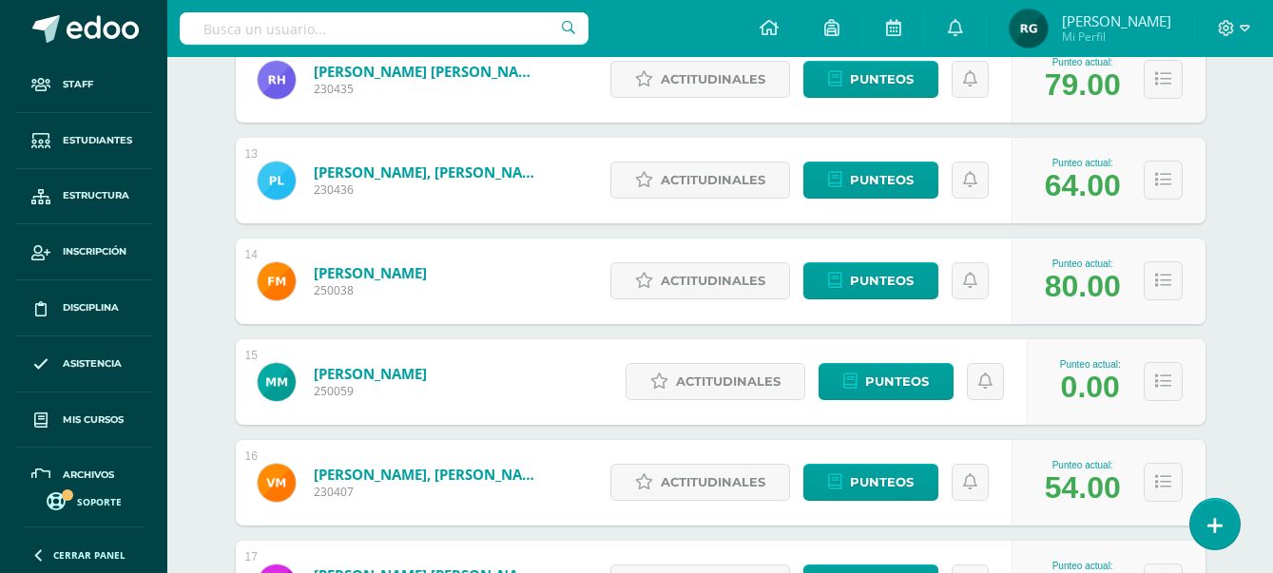
scroll to position [1367, 0]
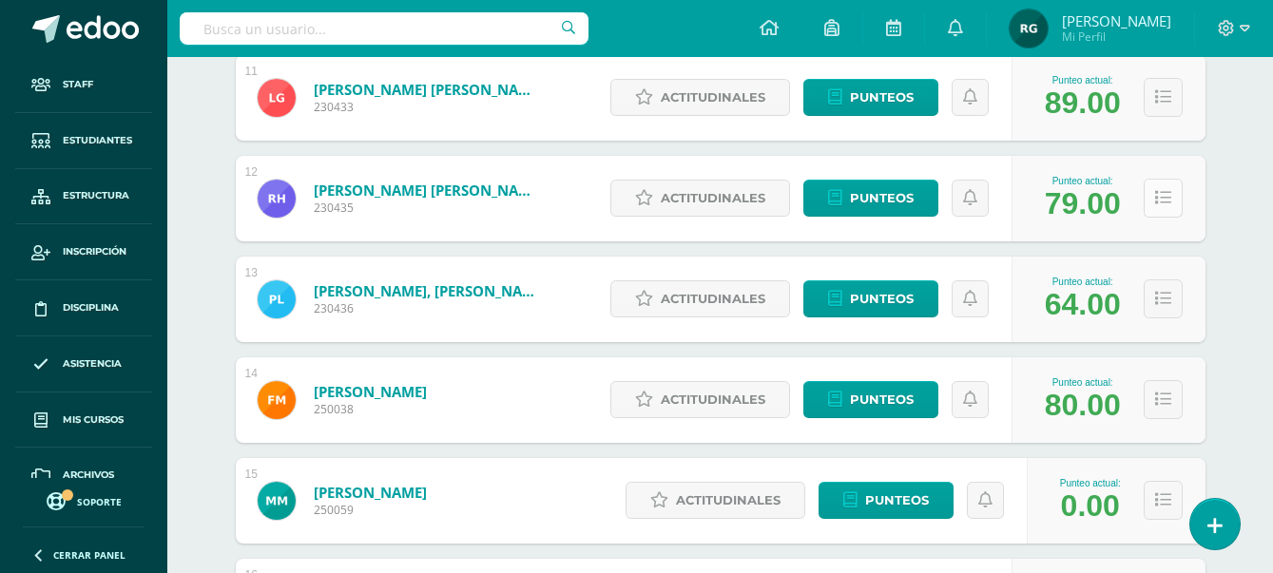
click at [1169, 210] on button at bounding box center [1163, 198] width 39 height 39
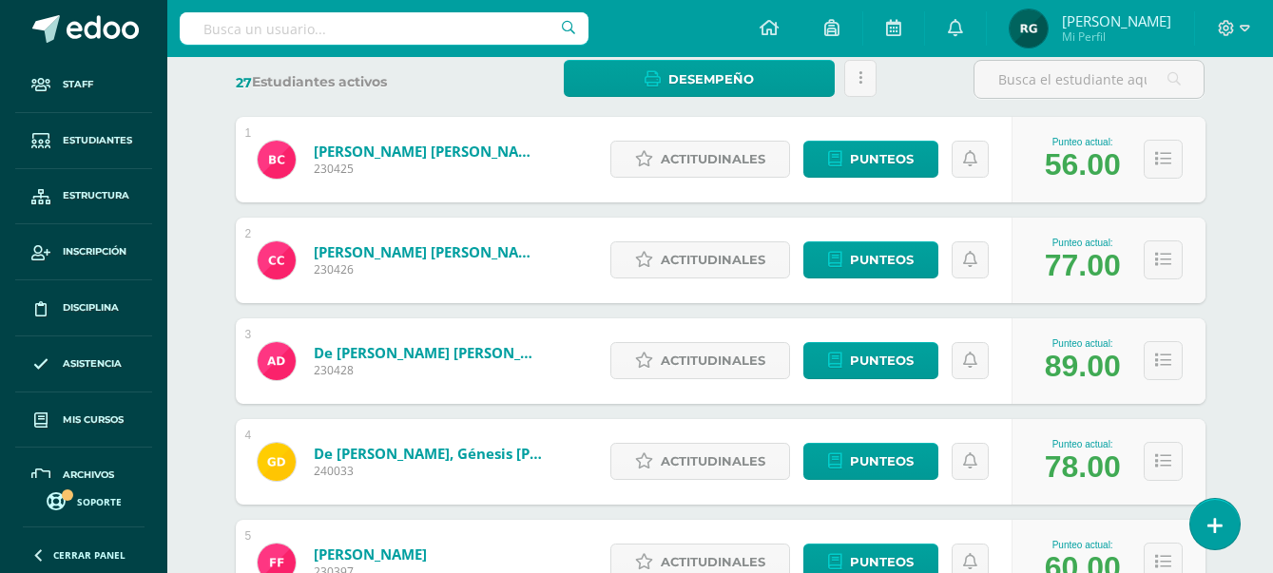
scroll to position [178, 0]
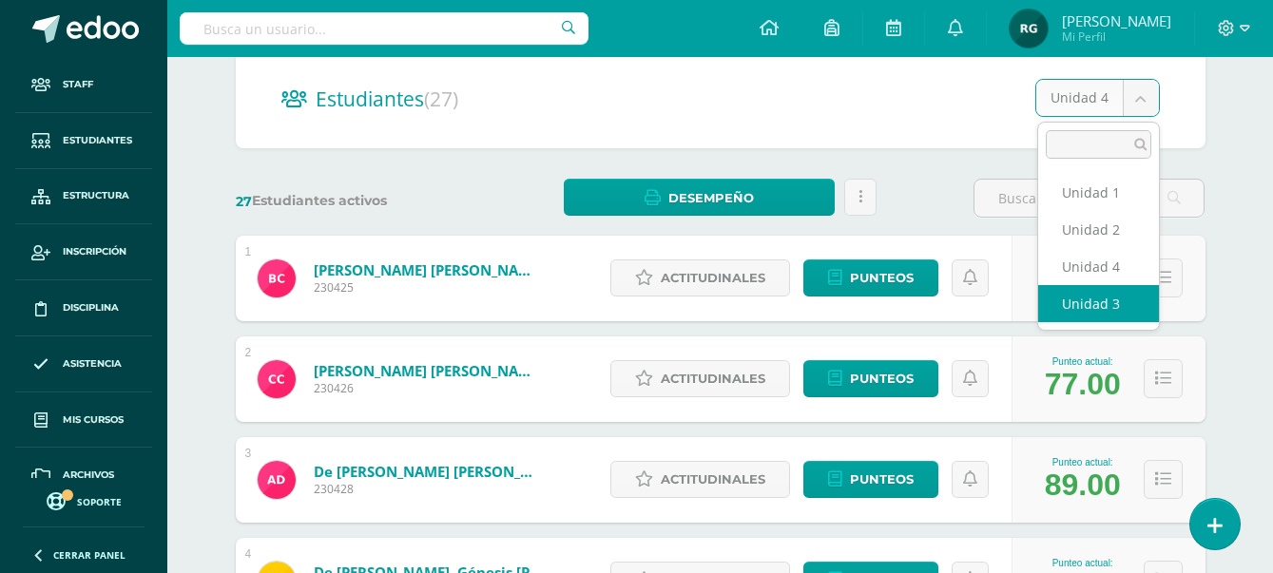
select select "/dashboard/teacher/section/2028/students/?unit=91636"
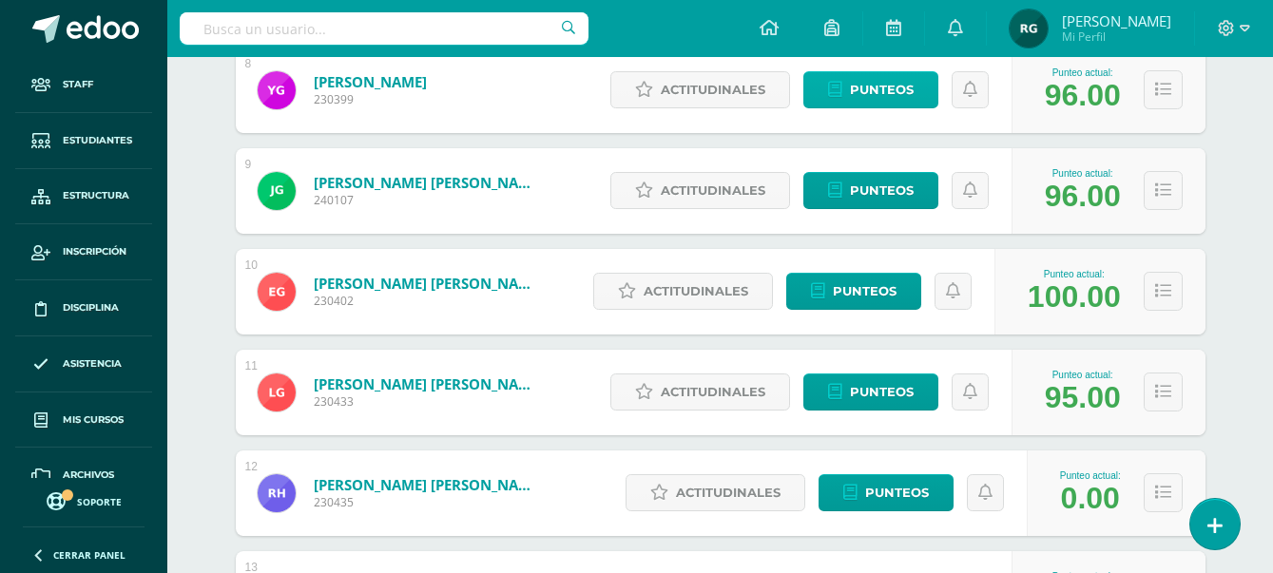
scroll to position [1191, 0]
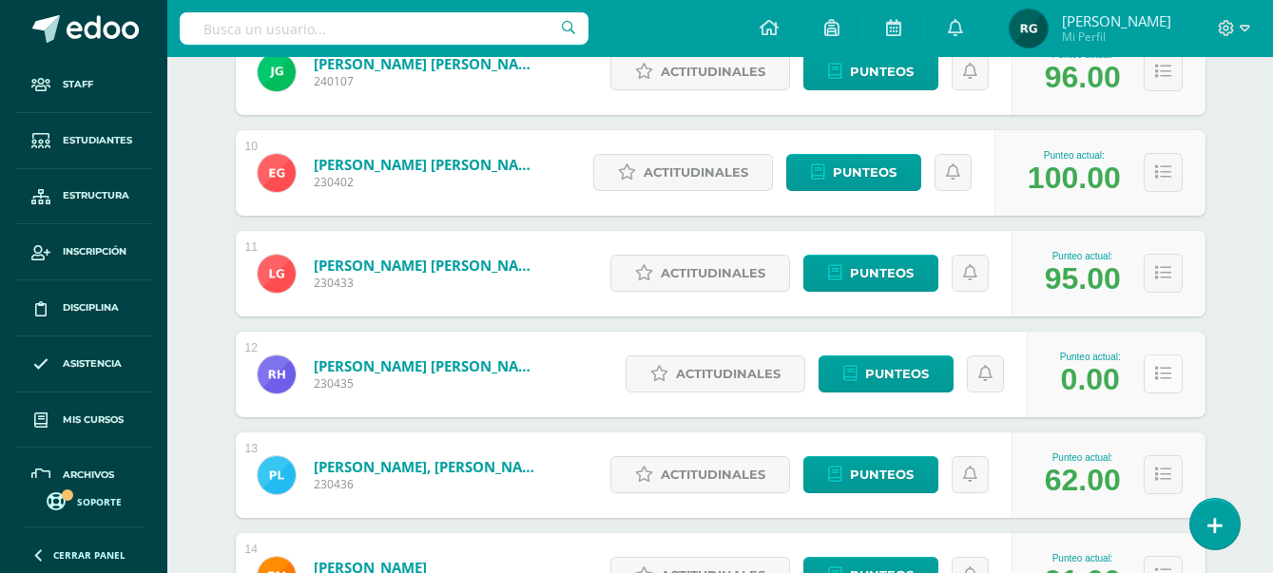
click at [1165, 379] on icon at bounding box center [1164, 374] width 16 height 16
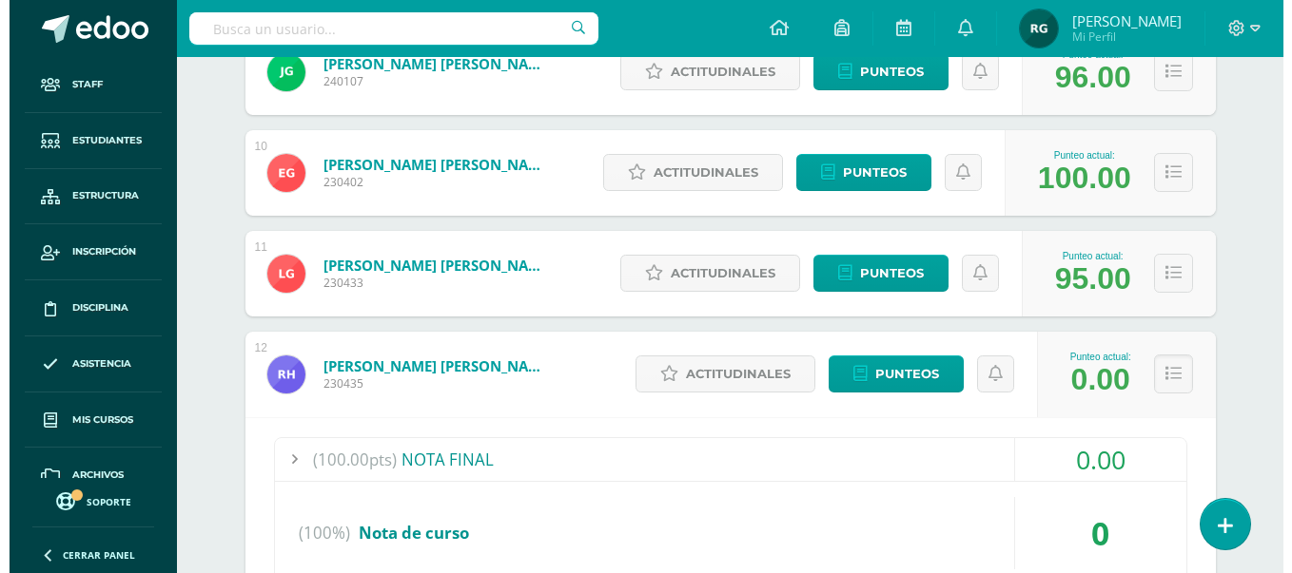
scroll to position [1429, 0]
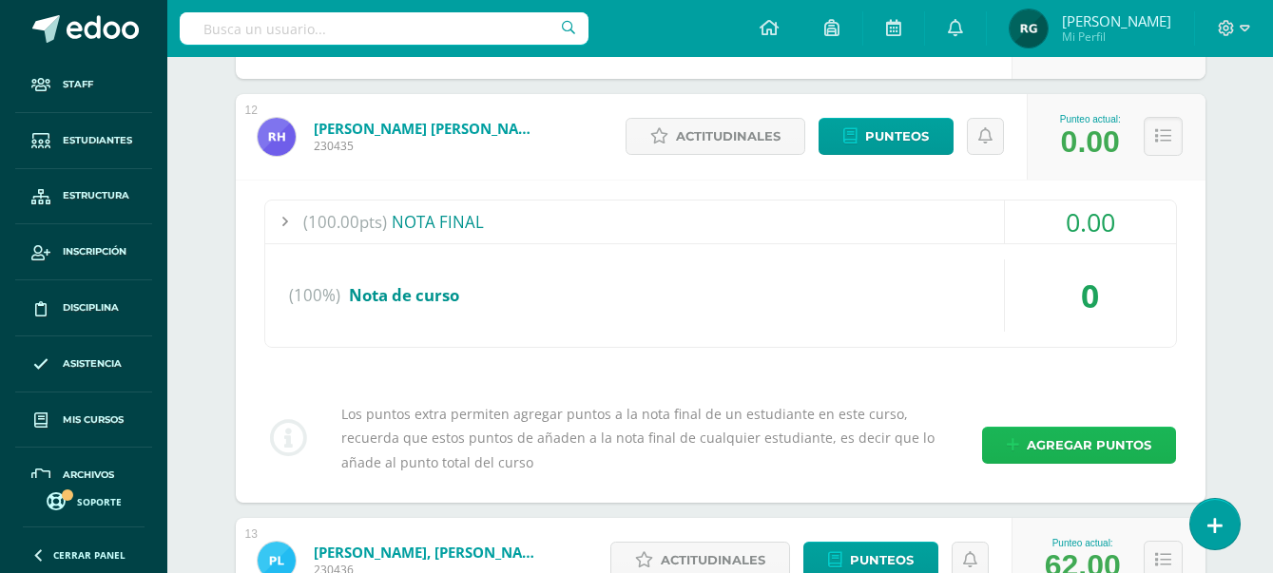
click at [1093, 435] on span "Agregar puntos" at bounding box center [1089, 445] width 125 height 35
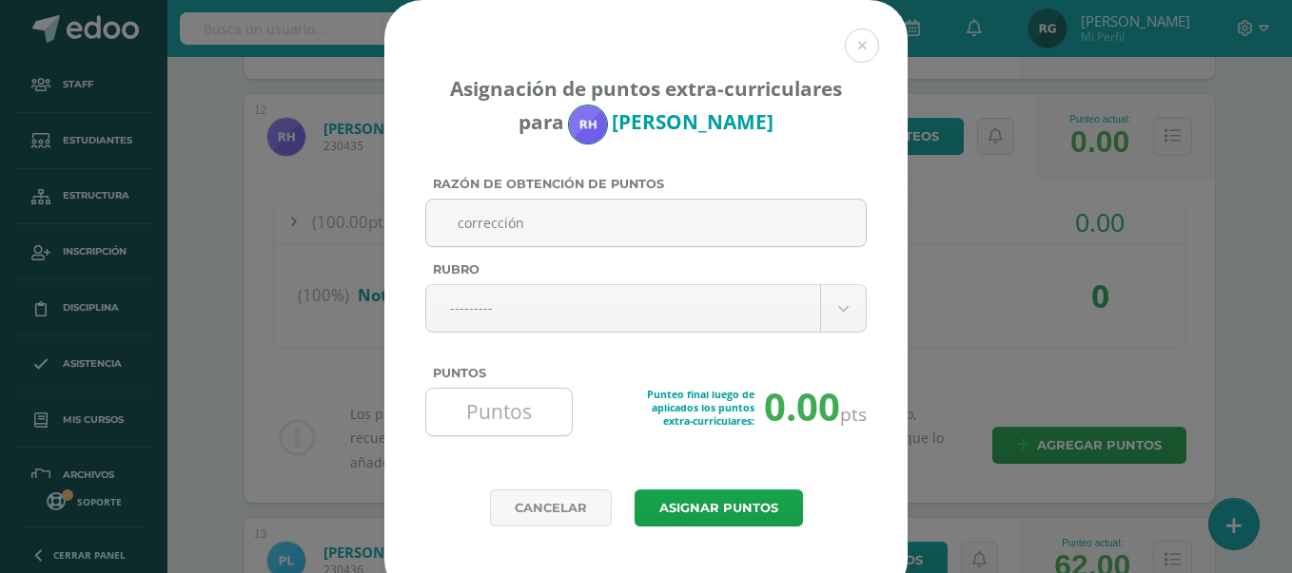
type input "corrección"
click at [458, 418] on input "Puntos" at bounding box center [499, 412] width 130 height 47
type input "87"
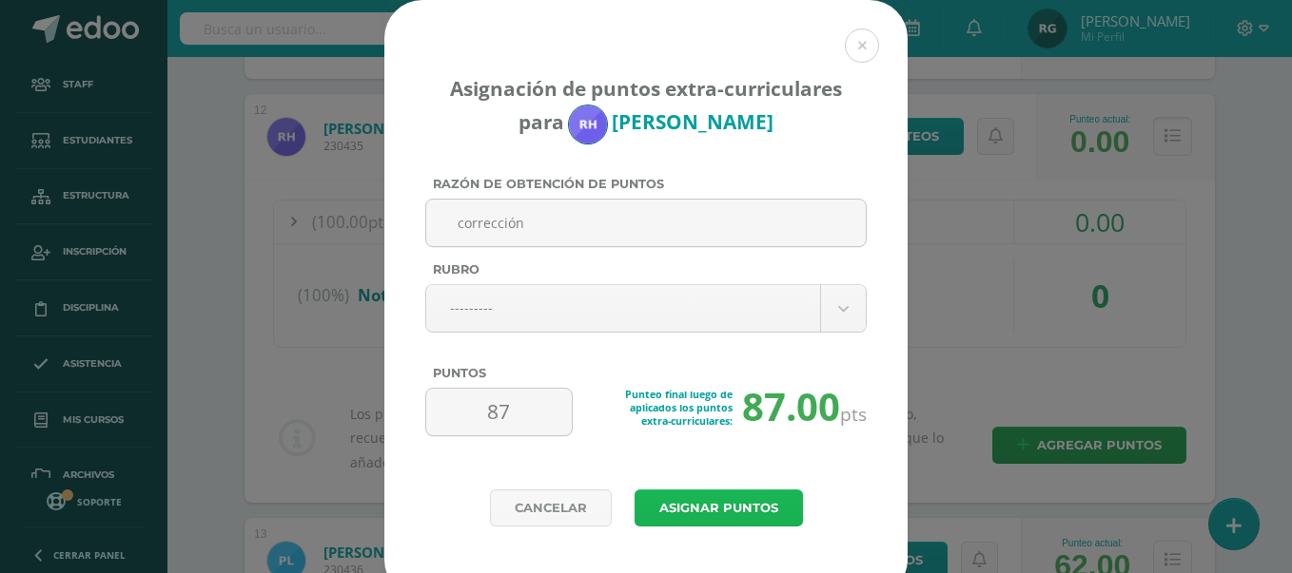
click at [727, 517] on button "Asignar puntos" at bounding box center [718, 508] width 168 height 37
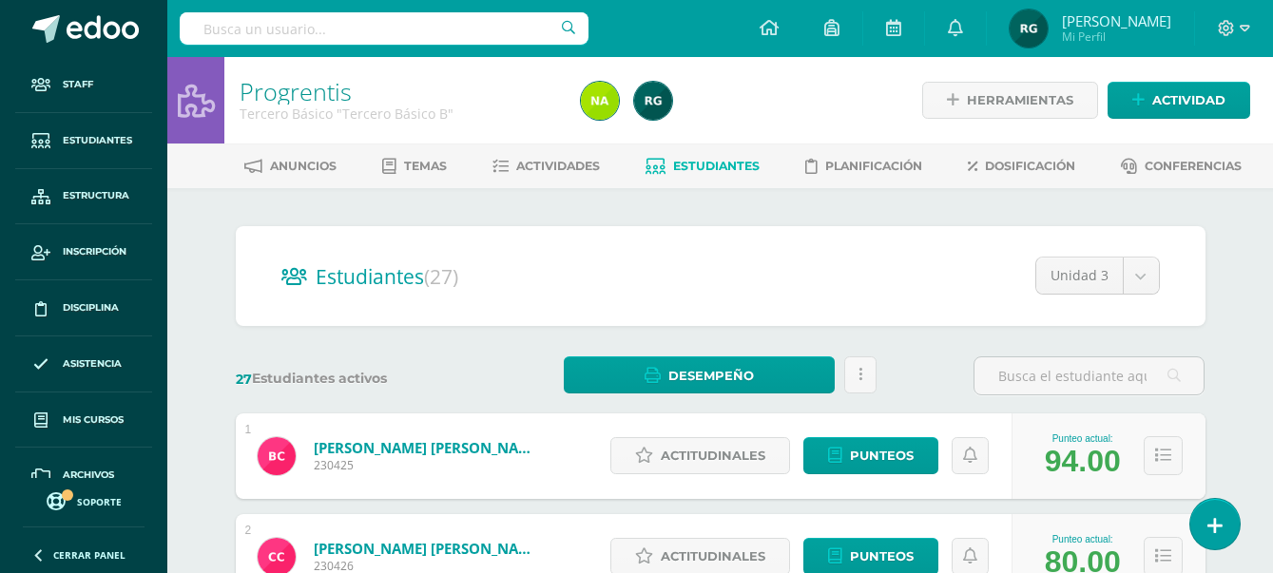
click at [327, 31] on input "text" at bounding box center [384, 28] width 409 height 32
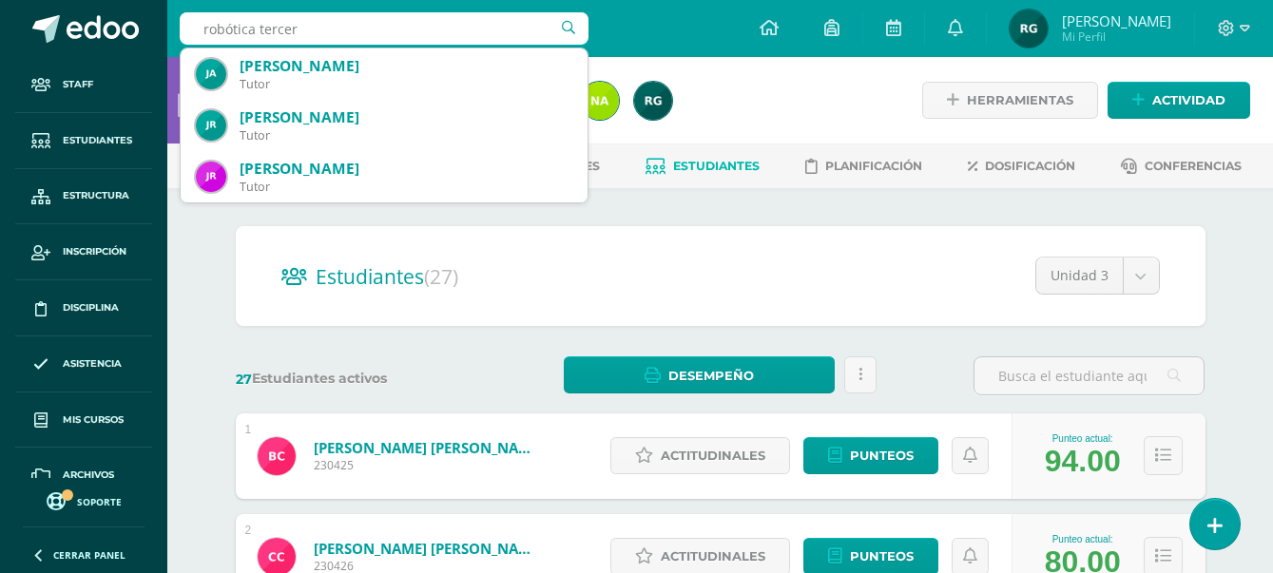
type input "robótica tercero"
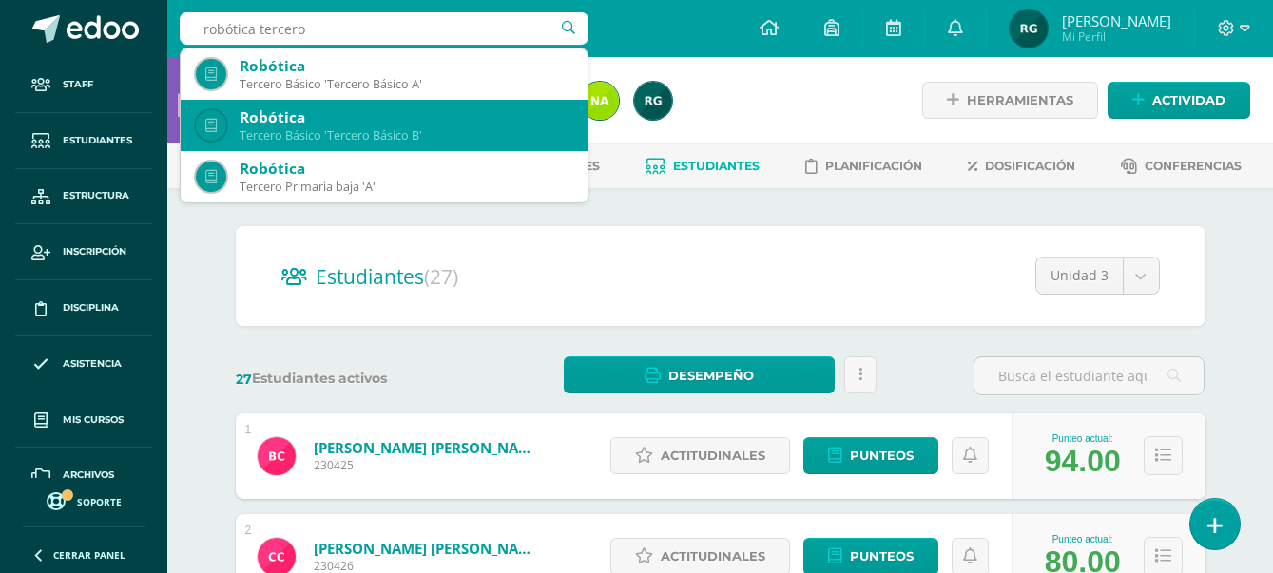
click at [393, 122] on div "Robótica" at bounding box center [406, 117] width 333 height 20
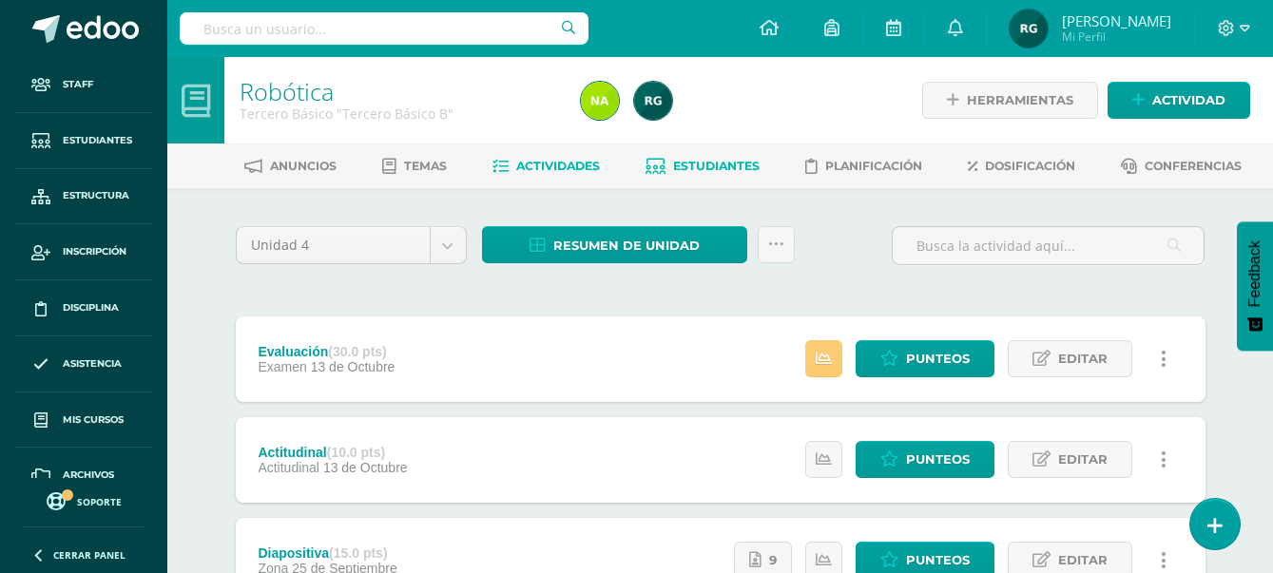
click at [727, 170] on span "Estudiantes" at bounding box center [716, 166] width 87 height 14
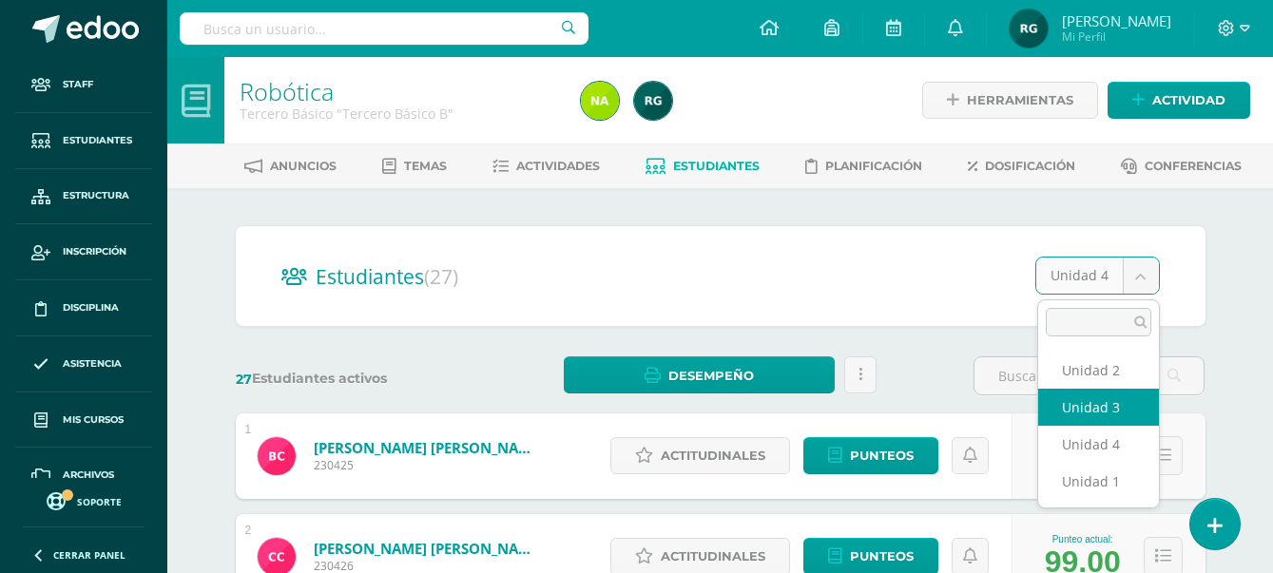
select select "/dashboard/teacher/section/2034/students/?unit=91678"
